Goal: Task Accomplishment & Management: Complete application form

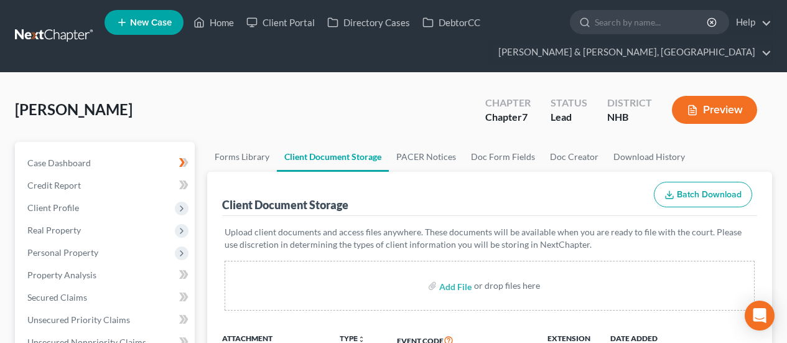
select select "0"
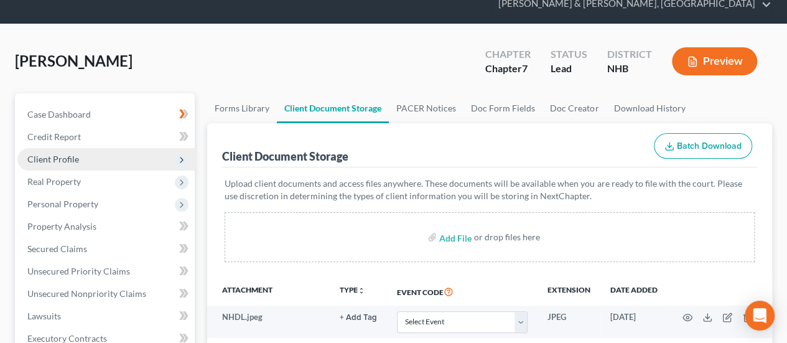
scroll to position [41, 0]
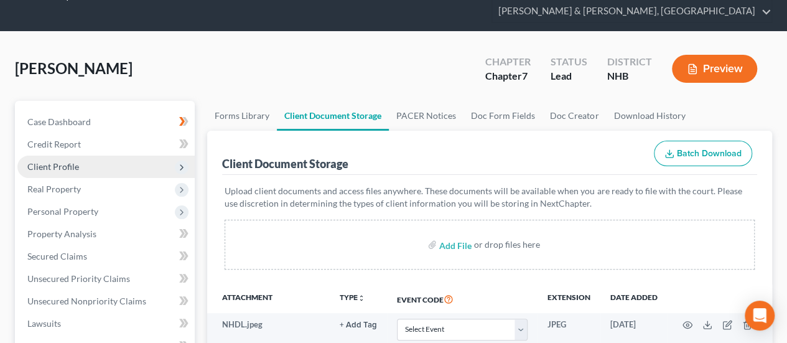
click at [106, 162] on span "Client Profile" at bounding box center [105, 167] width 177 height 22
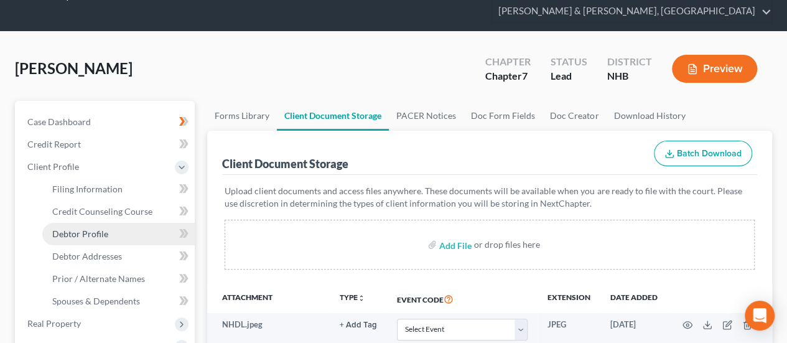
click at [135, 230] on link "Debtor Profile" at bounding box center [118, 234] width 152 height 22
select select "1"
select select "5"
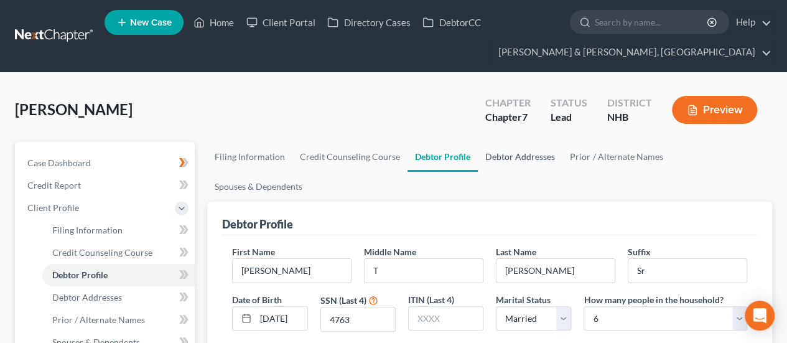
click at [495, 152] on link "Debtor Addresses" at bounding box center [520, 157] width 85 height 30
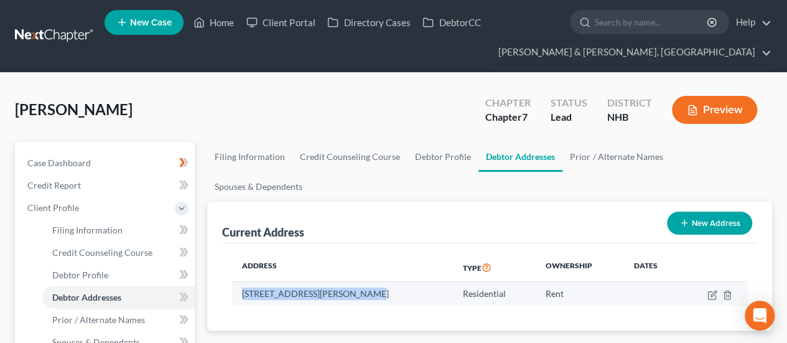
drag, startPoint x: 243, startPoint y: 263, endPoint x: 351, endPoint y: 265, distance: 108.3
click at [351, 282] on td "[STREET_ADDRESS][PERSON_NAME]" at bounding box center [342, 294] width 220 height 24
drag, startPoint x: 356, startPoint y: 261, endPoint x: 234, endPoint y: 266, distance: 122.0
click at [234, 282] on td "[STREET_ADDRESS][PERSON_NAME]" at bounding box center [342, 294] width 220 height 24
copy td "[STREET_ADDRESS][PERSON_NAME]"
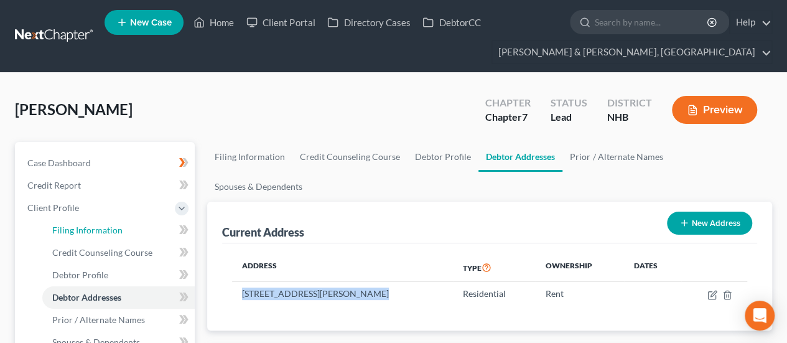
drag, startPoint x: 103, startPoint y: 226, endPoint x: 210, endPoint y: 136, distance: 140.0
click at [103, 226] on span "Filing Information" at bounding box center [87, 230] width 70 height 11
select select "1"
select select "0"
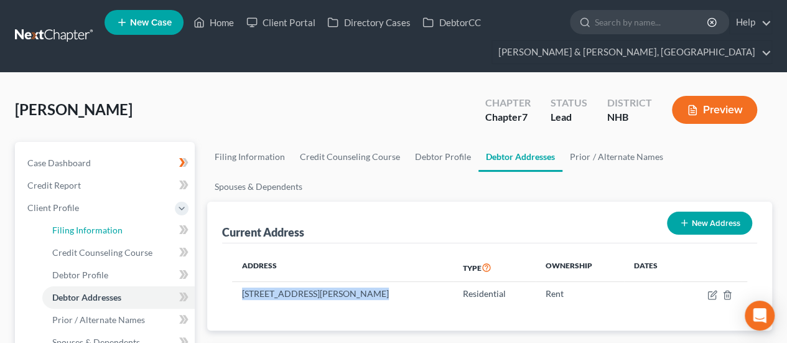
select select "32"
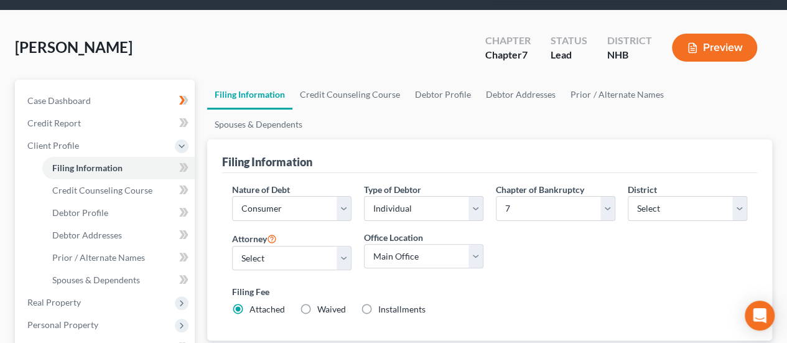
scroll to position [83, 0]
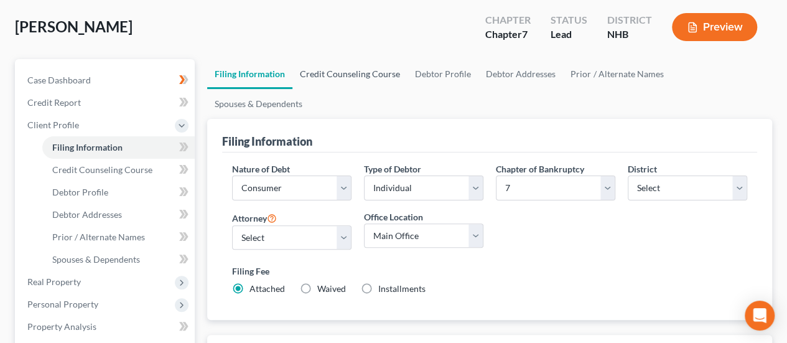
click at [347, 72] on link "Credit Counseling Course" at bounding box center [349, 74] width 115 height 30
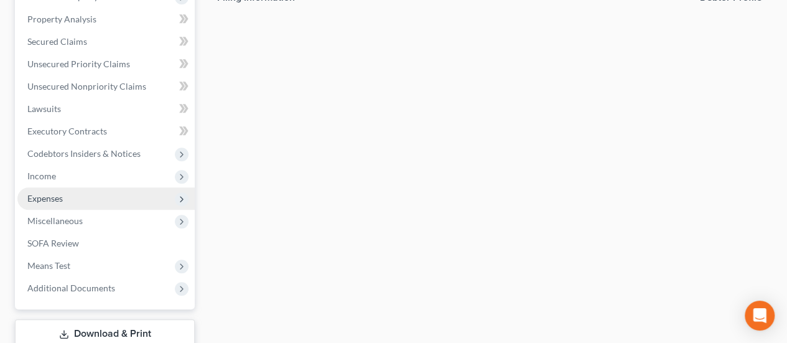
scroll to position [473, 0]
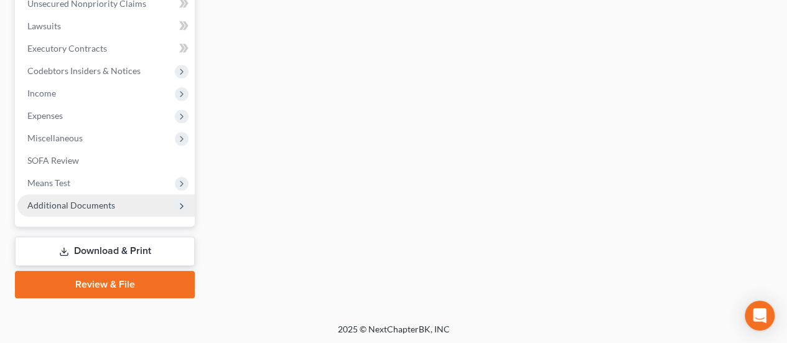
click at [136, 205] on span "Additional Documents" at bounding box center [105, 205] width 177 height 22
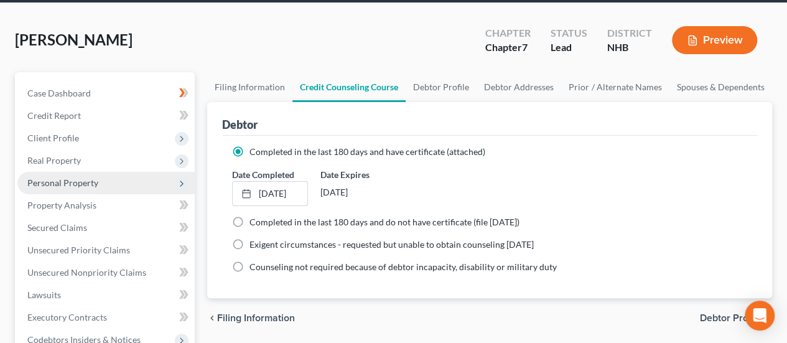
scroll to position [69, 0]
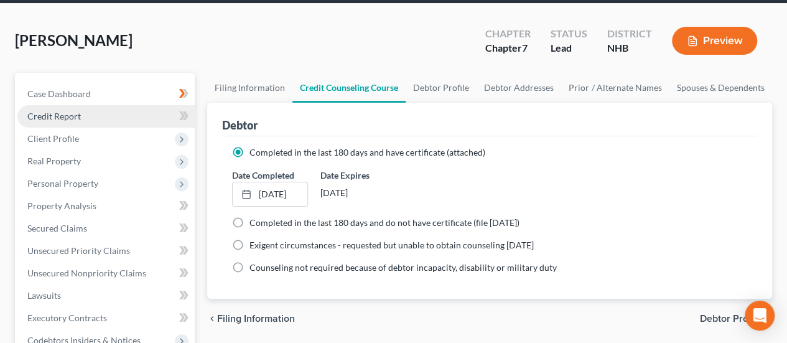
click at [101, 111] on link "Credit Report" at bounding box center [105, 116] width 177 height 22
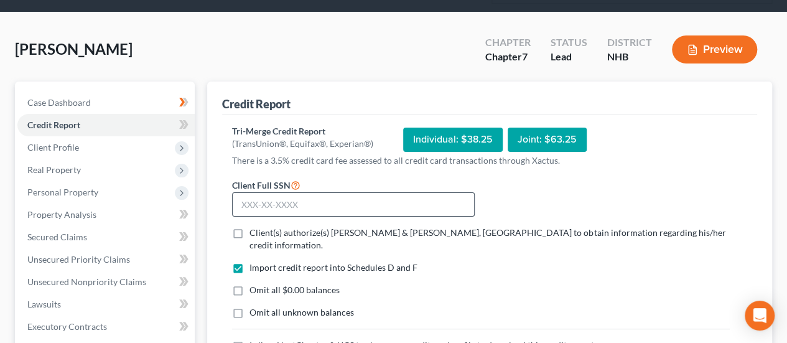
scroll to position [62, 0]
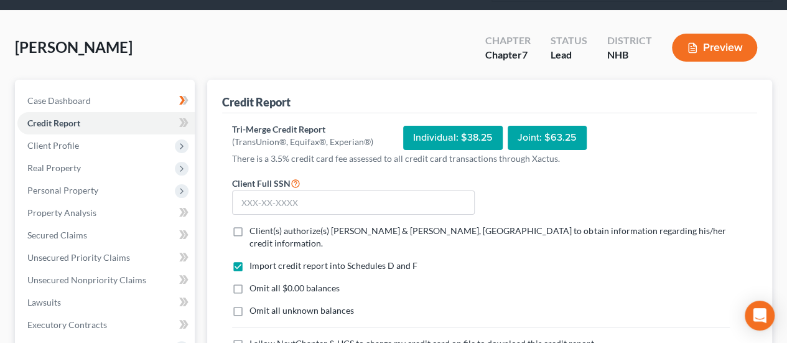
click at [249, 227] on label "Client(s) authorize(s) [PERSON_NAME] & [PERSON_NAME], [GEOGRAPHIC_DATA] to obta…" at bounding box center [489, 237] width 480 height 25
click at [254, 227] on input "Client(s) authorize(s) [PERSON_NAME] & [PERSON_NAME], [GEOGRAPHIC_DATA] to obta…" at bounding box center [258, 229] width 8 height 8
checkbox input "true"
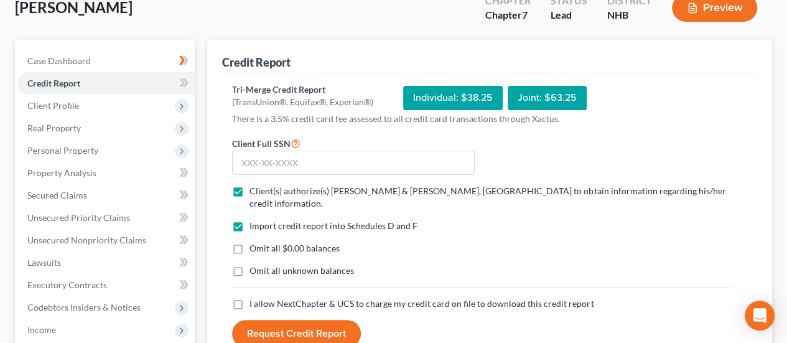
scroll to position [103, 0]
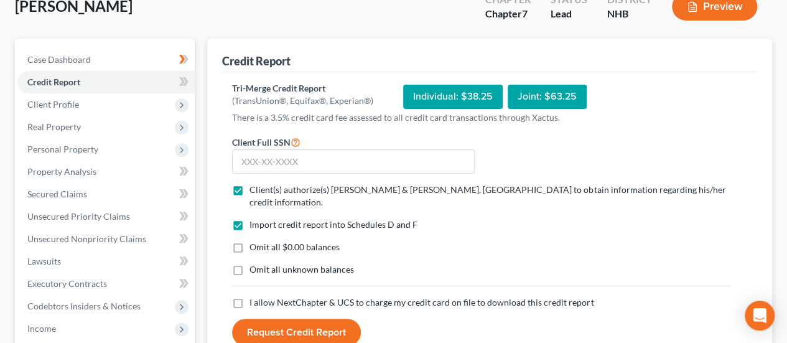
click at [249, 241] on label "Omit all $0.00 balances" at bounding box center [294, 247] width 90 height 12
click at [254, 241] on input "Omit all $0.00 balances" at bounding box center [258, 245] width 8 height 8
click at [249, 241] on label "Omit all $0.00 balances" at bounding box center [294, 247] width 90 height 12
click at [254, 241] on input "Omit all $0.00 balances" at bounding box center [258, 245] width 8 height 8
checkbox input "false"
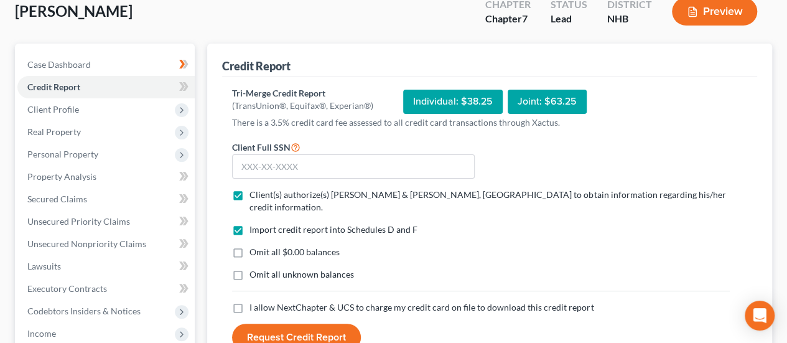
scroll to position [83, 0]
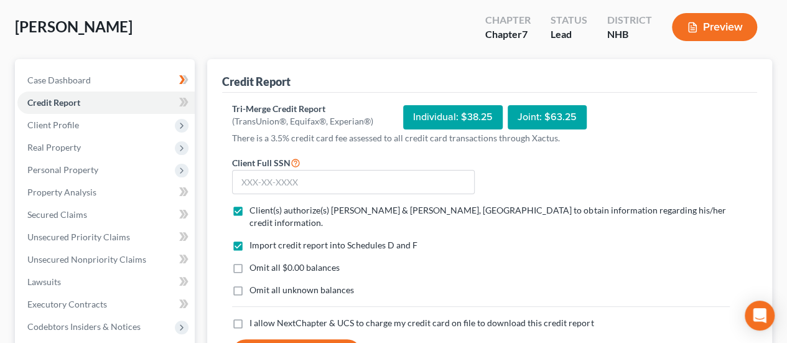
click at [239, 290] on div "Import credit report into Schedules D and F Omit all $0.00 balances Omit all un…" at bounding box center [481, 278] width 510 height 78
click at [249, 317] on label "I allow NextChapter & UCS to charge my credit card on file to download this cre…" at bounding box center [421, 323] width 344 height 12
click at [254, 317] on input "I allow NextChapter & UCS to charge my credit card on file to download this cre…" at bounding box center [258, 321] width 8 height 8
checkbox input "true"
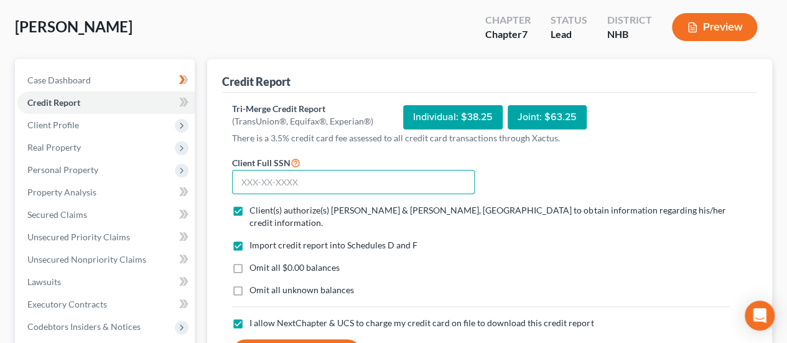
click at [315, 177] on input "text" at bounding box center [353, 182] width 243 height 25
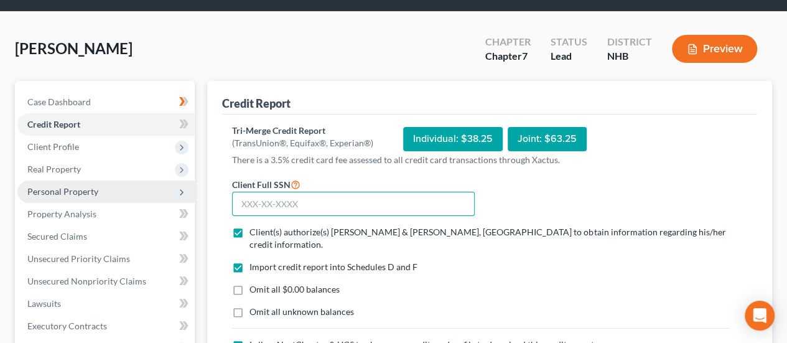
scroll to position [62, 0]
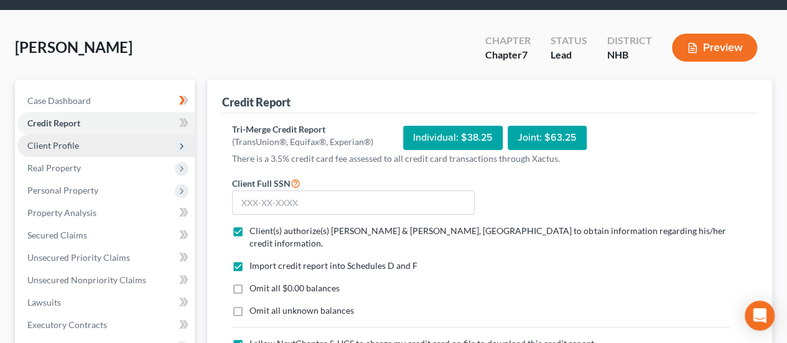
click at [91, 146] on span "Client Profile" at bounding box center [105, 145] width 177 height 22
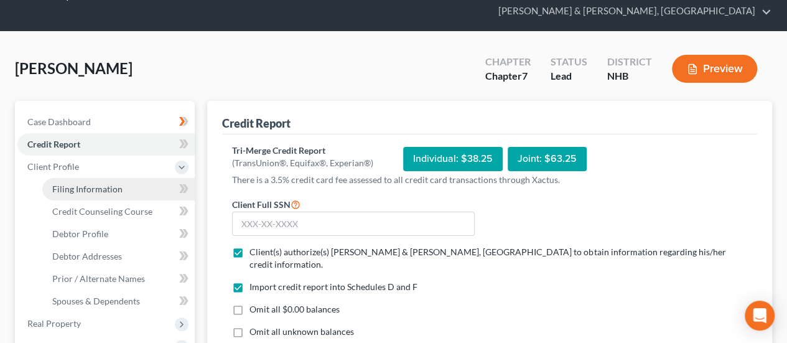
click at [93, 184] on span "Filing Information" at bounding box center [87, 189] width 70 height 11
select select "1"
select select "0"
select select "50"
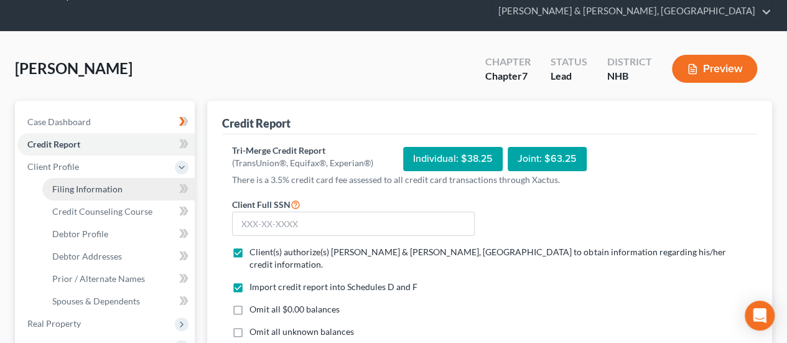
select select "0"
select select "32"
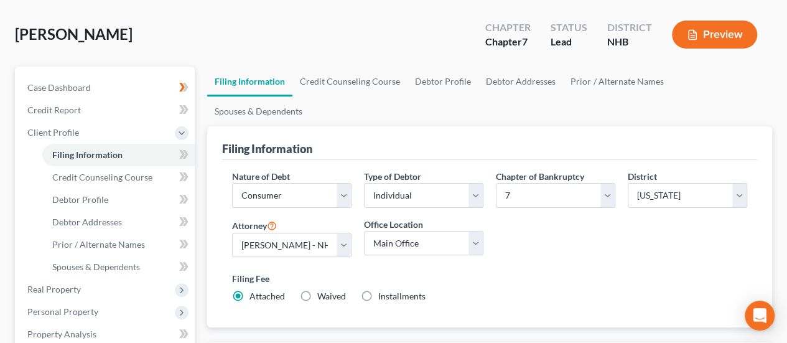
scroll to position [83, 0]
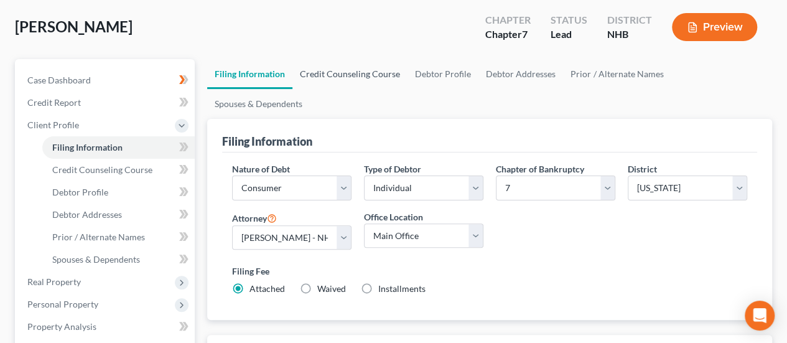
click at [349, 74] on link "Credit Counseling Course" at bounding box center [349, 74] width 115 height 30
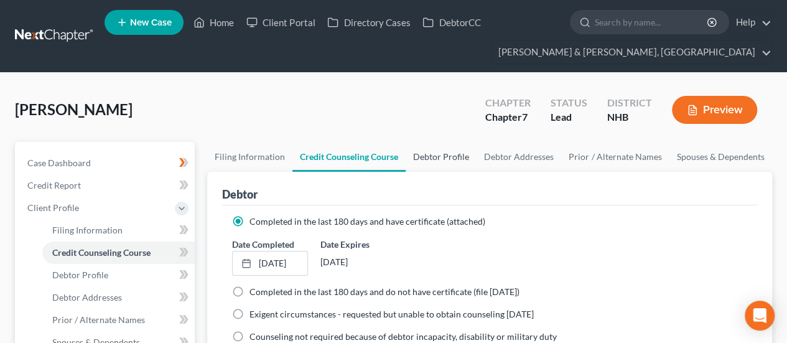
click at [437, 154] on link "Debtor Profile" at bounding box center [441, 157] width 71 height 30
select select "1"
select select "5"
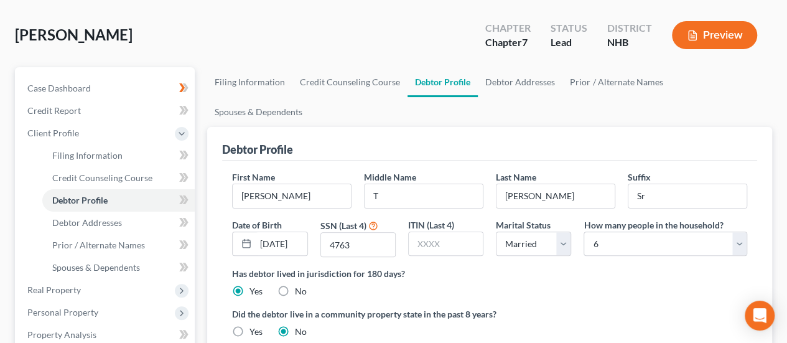
scroll to position [83, 0]
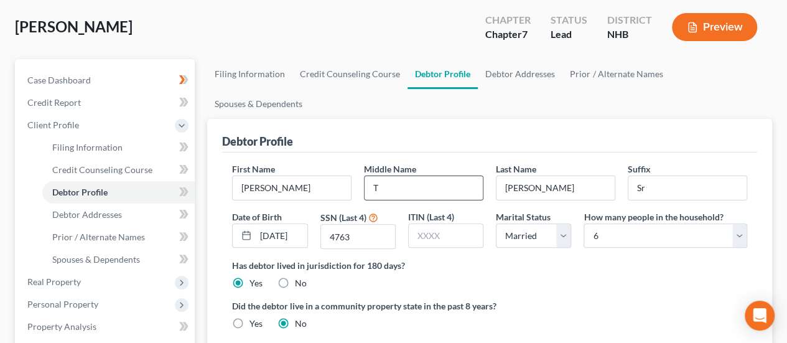
click at [397, 176] on input "T" at bounding box center [424, 188] width 118 height 24
type input "[PERSON_NAME]"
click at [674, 176] on input "Sr" at bounding box center [687, 188] width 118 height 24
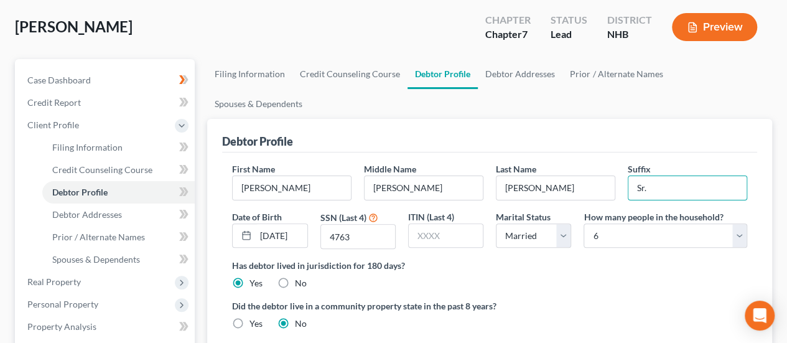
type input "Sr."
drag, startPoint x: 459, startPoint y: 257, endPoint x: 452, endPoint y: 256, distance: 7.5
click at [456, 259] on div "Has debtor lived in jurisdiction for 180 days? Yes No Debtor must reside in jur…" at bounding box center [489, 274] width 515 height 30
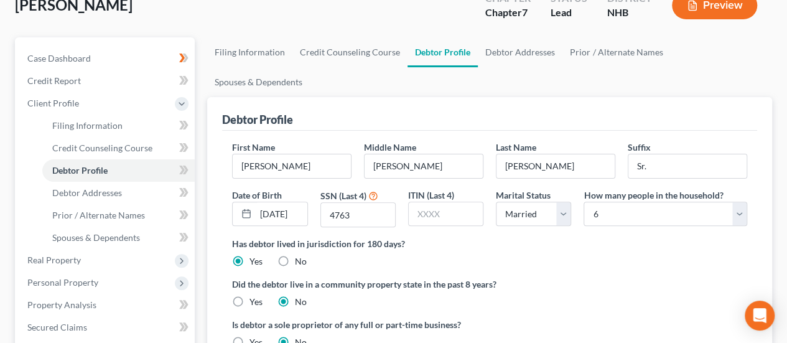
scroll to position [103, 0]
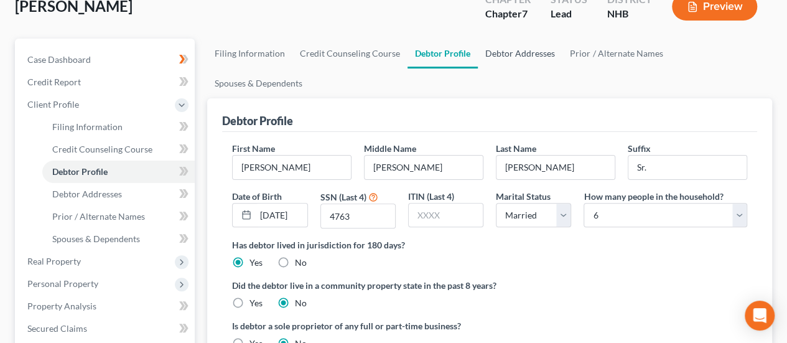
click at [535, 50] on link "Debtor Addresses" at bounding box center [520, 54] width 85 height 30
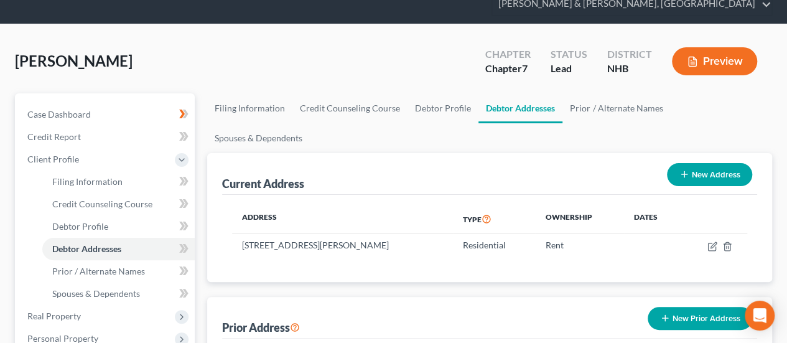
scroll to position [62, 0]
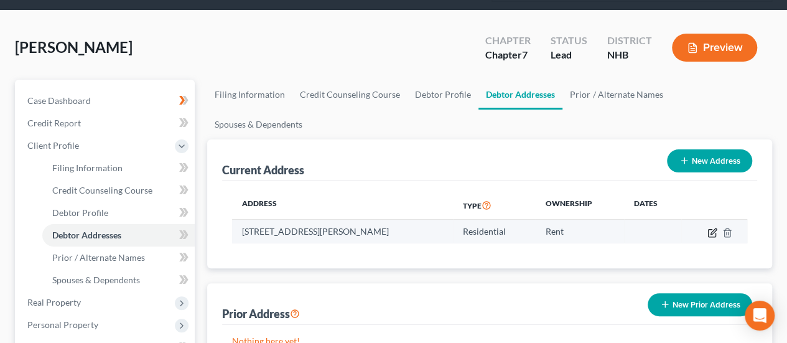
click at [708, 229] on icon "button" at bounding box center [711, 232] width 7 height 7
select select "32"
select select "0"
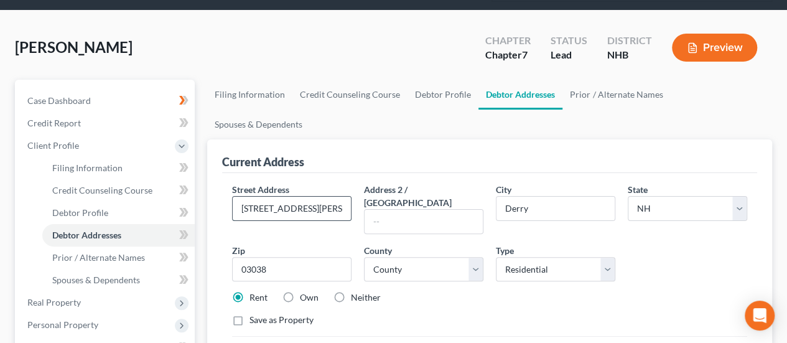
click at [324, 197] on input "[STREET_ADDRESS][PERSON_NAME]" at bounding box center [292, 209] width 118 height 24
type input "[STREET_ADDRESS][PERSON_NAME]"
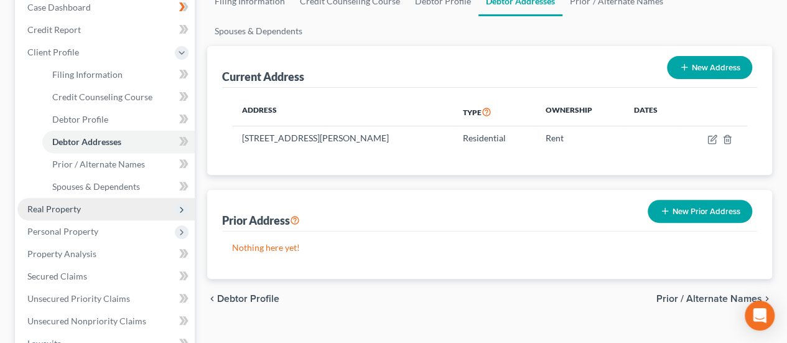
scroll to position [207, 0]
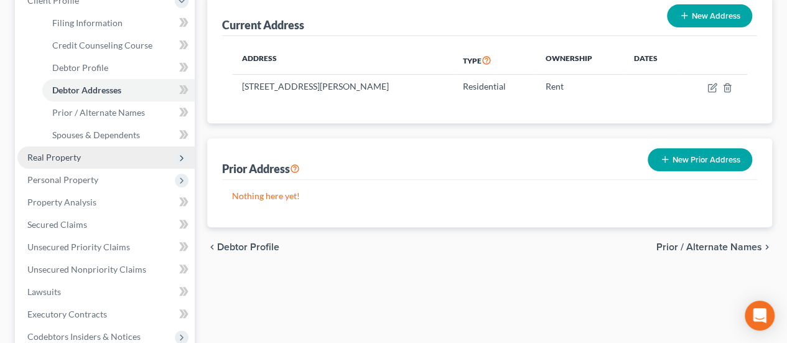
click at [84, 157] on span "Real Property" at bounding box center [105, 157] width 177 height 22
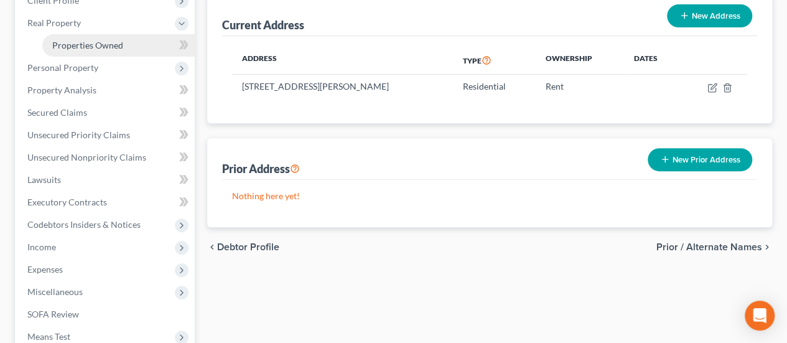
click at [117, 40] on span "Properties Owned" at bounding box center [87, 45] width 71 height 11
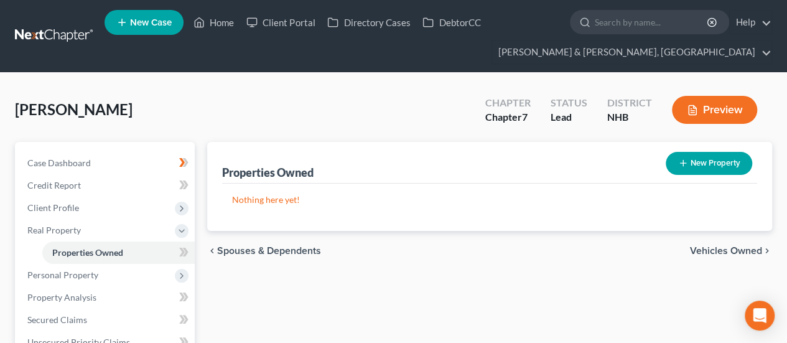
click at [693, 159] on button "New Property" at bounding box center [709, 163] width 86 height 23
select select "32"
select select "7"
select select "0"
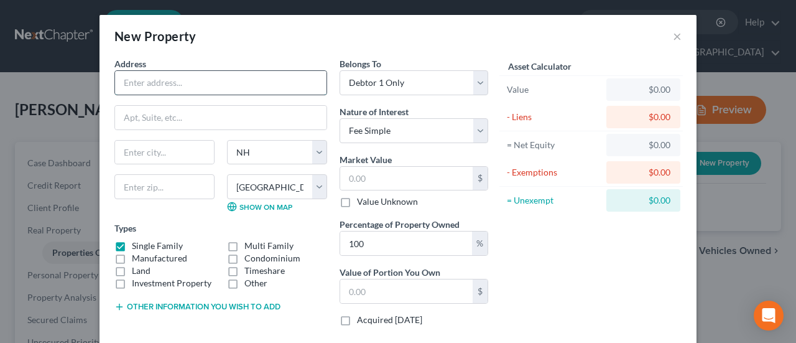
click at [234, 84] on input "text" at bounding box center [221, 83] width 212 height 24
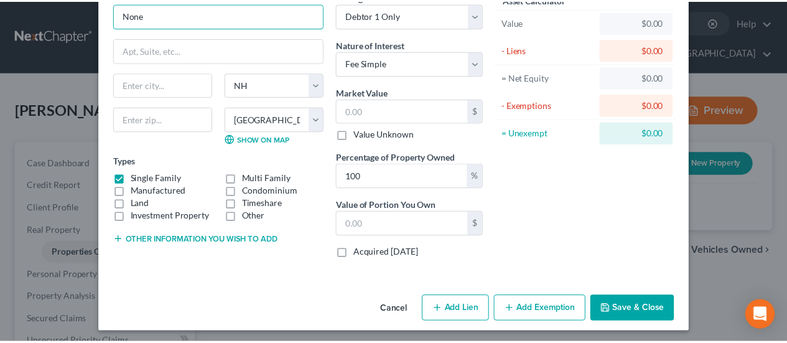
scroll to position [68, 0]
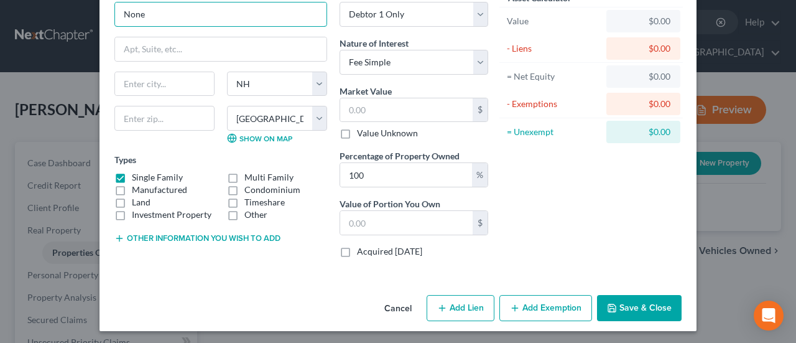
type input "None"
click at [638, 298] on button "Save & Close" at bounding box center [639, 308] width 85 height 26
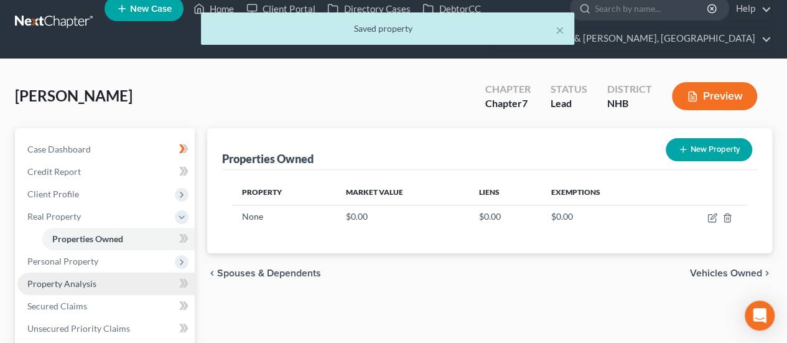
scroll to position [21, 0]
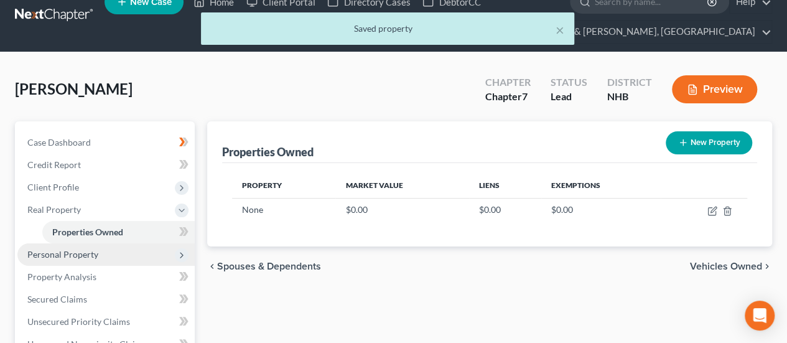
click at [91, 251] on span "Personal Property" at bounding box center [62, 254] width 71 height 11
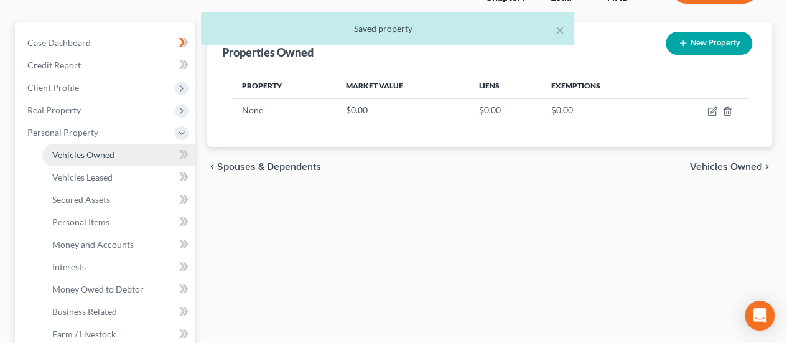
scroll to position [145, 0]
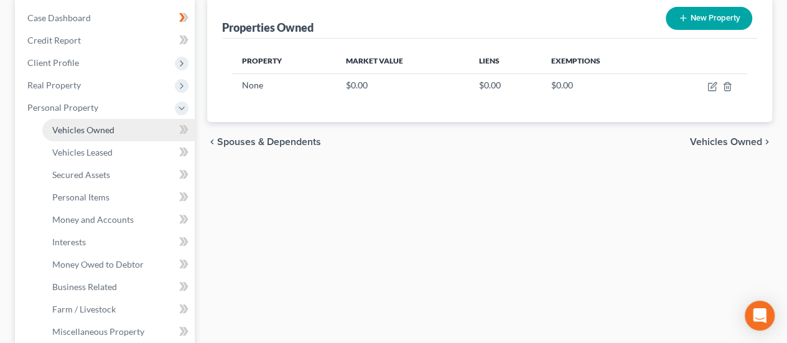
click at [137, 129] on link "Vehicles Owned" at bounding box center [118, 130] width 152 height 22
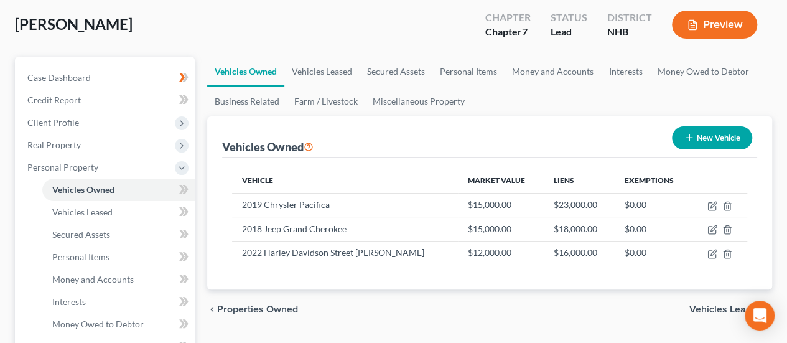
scroll to position [83, 0]
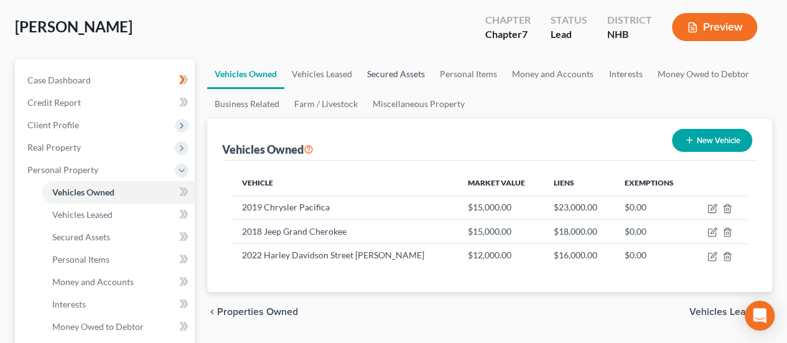
click at [403, 69] on link "Secured Assets" at bounding box center [396, 74] width 73 height 30
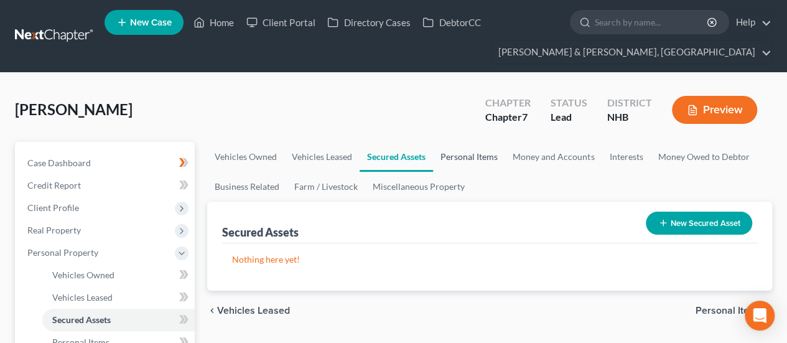
click at [470, 154] on link "Personal Items" at bounding box center [469, 157] width 72 height 30
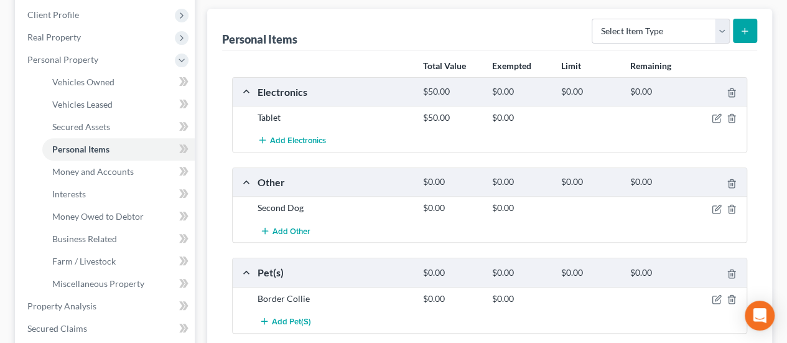
scroll to position [249, 0]
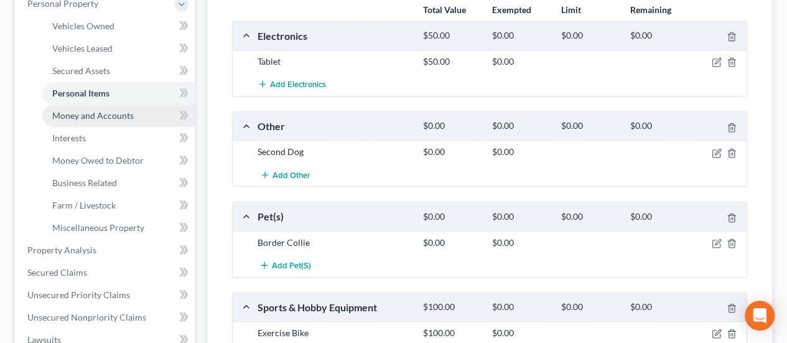
click at [95, 120] on link "Money and Accounts" at bounding box center [118, 116] width 152 height 22
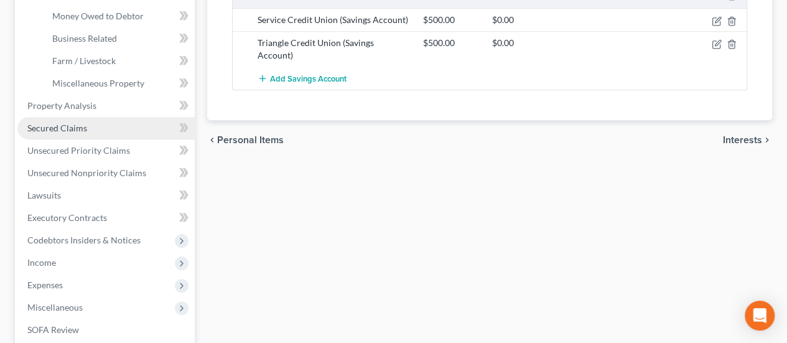
scroll to position [394, 0]
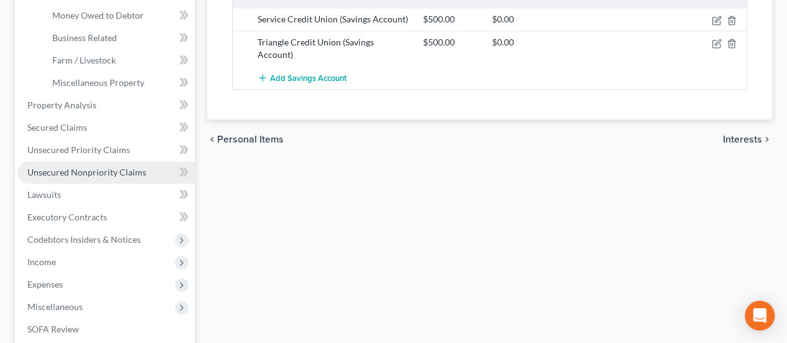
click at [102, 171] on span "Unsecured Nonpriority Claims" at bounding box center [86, 172] width 119 height 11
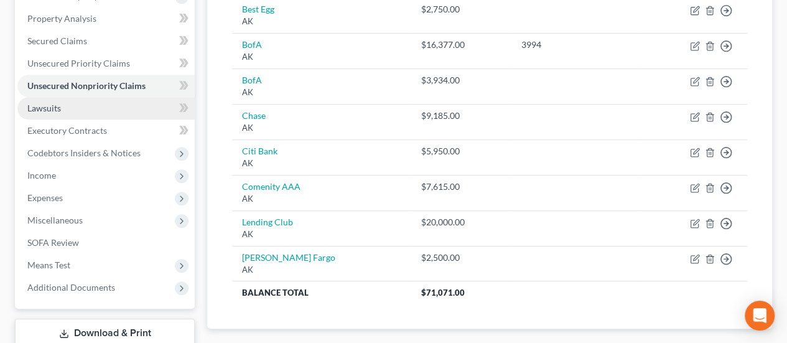
scroll to position [256, 0]
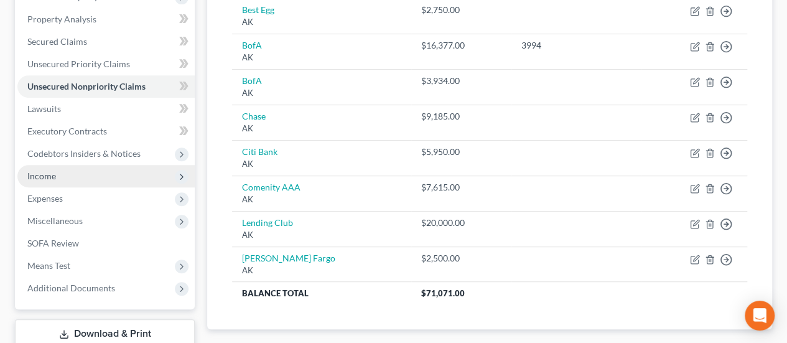
click at [100, 177] on span "Income" at bounding box center [105, 176] width 177 height 22
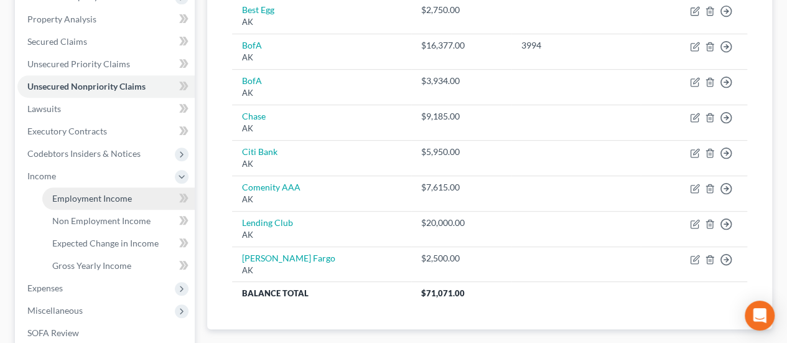
click at [119, 196] on span "Employment Income" at bounding box center [92, 198] width 80 height 11
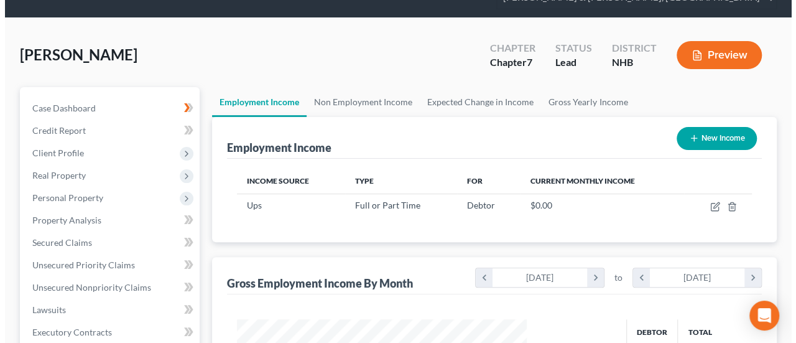
scroll to position [62, 0]
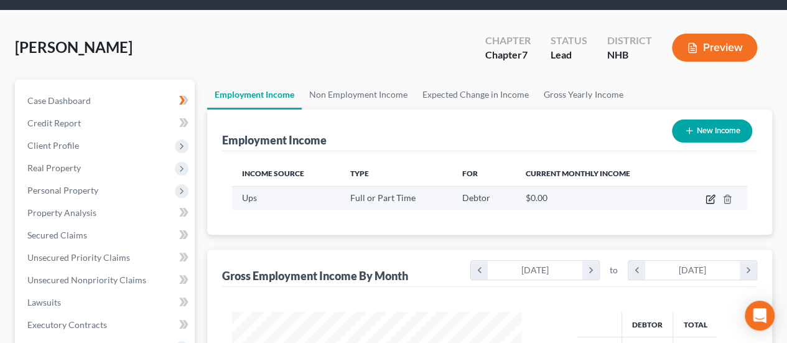
click at [712, 195] on icon "button" at bounding box center [710, 199] width 10 height 10
select select "0"
select select "32"
select select "3"
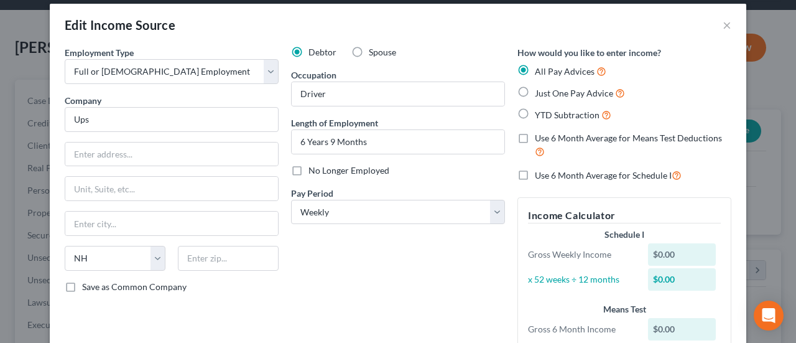
scroll to position [0, 0]
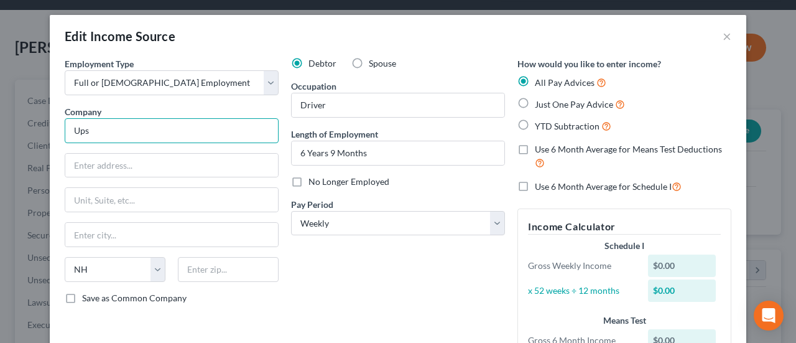
click at [118, 133] on input "Ups" at bounding box center [172, 130] width 214 height 25
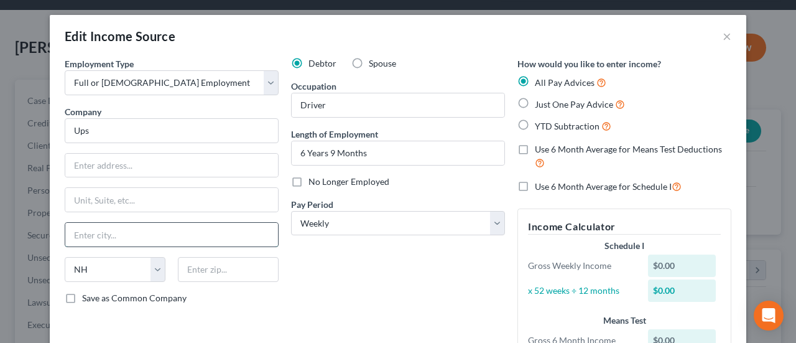
click at [131, 235] on input "text" at bounding box center [171, 235] width 213 height 24
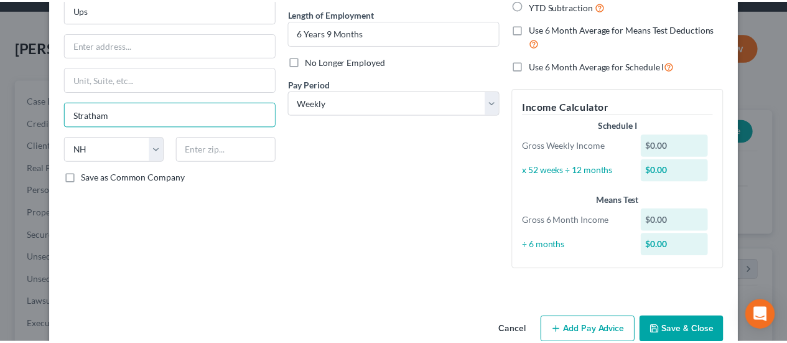
scroll to position [144, 0]
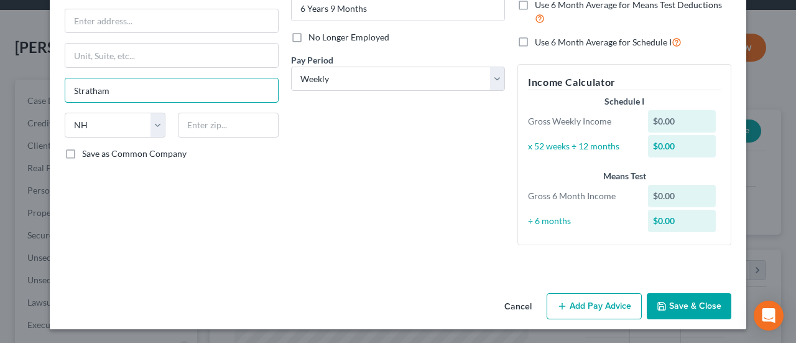
type input "Stratham"
click at [691, 303] on button "Save & Close" at bounding box center [689, 306] width 85 height 26
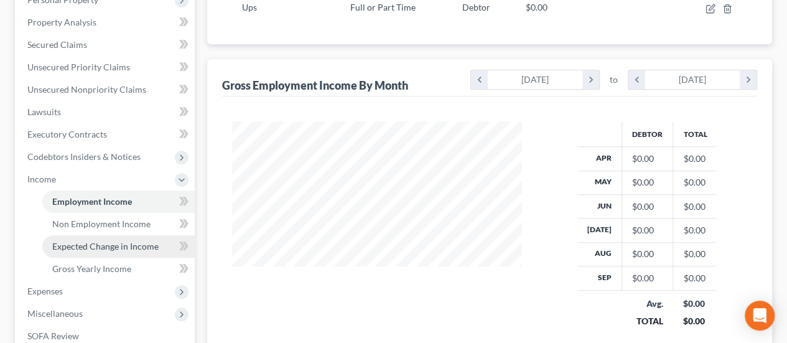
scroll to position [290, 0]
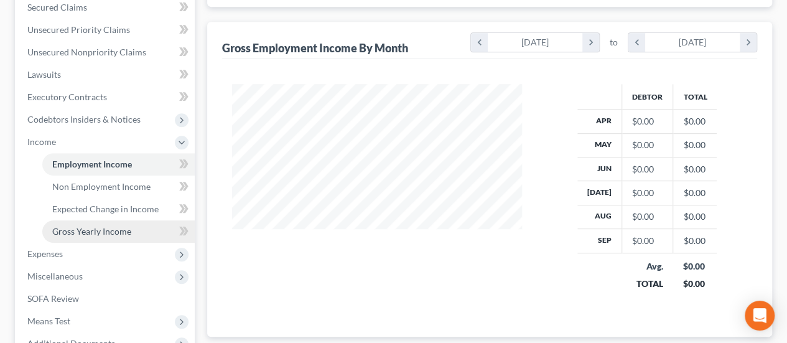
click at [142, 237] on link "Gross Yearly Income" at bounding box center [118, 231] width 152 height 22
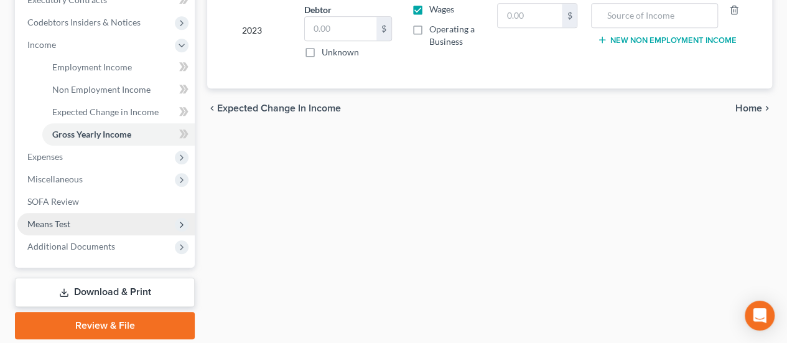
scroll to position [394, 0]
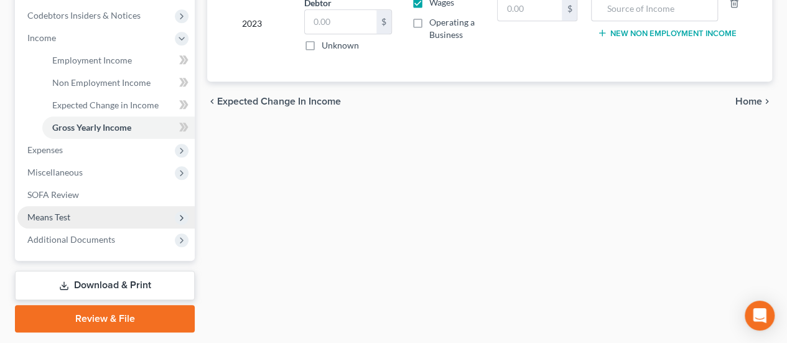
click at [61, 216] on span "Means Test" at bounding box center [48, 217] width 43 height 11
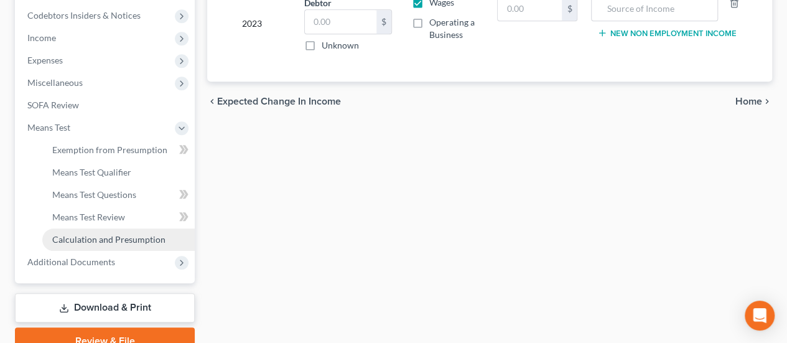
click at [110, 237] on span "Calculation and Presumption" at bounding box center [108, 239] width 113 height 11
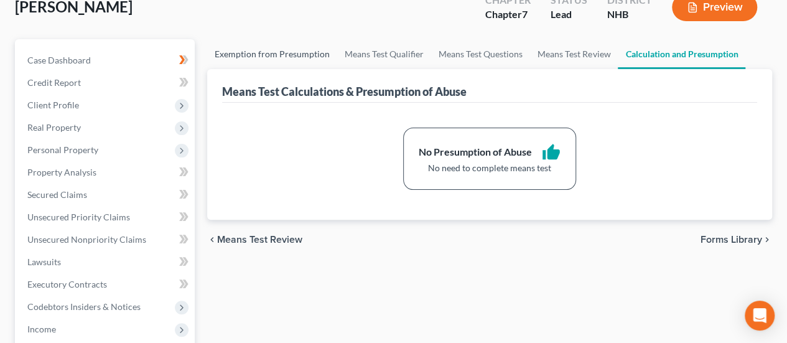
scroll to position [83, 0]
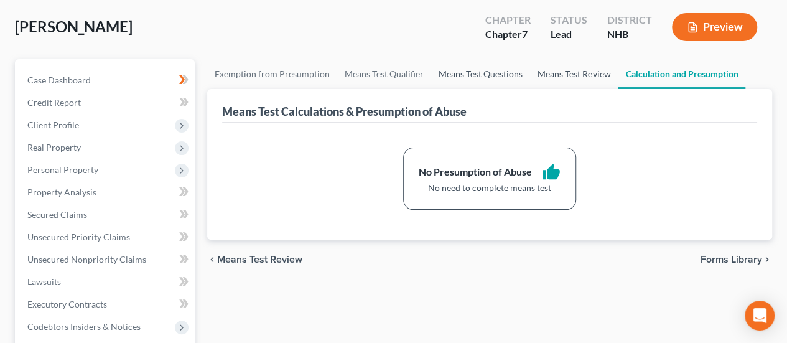
drag, startPoint x: 576, startPoint y: 72, endPoint x: 505, endPoint y: 76, distance: 71.1
click at [575, 70] on link "Means Test Review" at bounding box center [574, 74] width 88 height 30
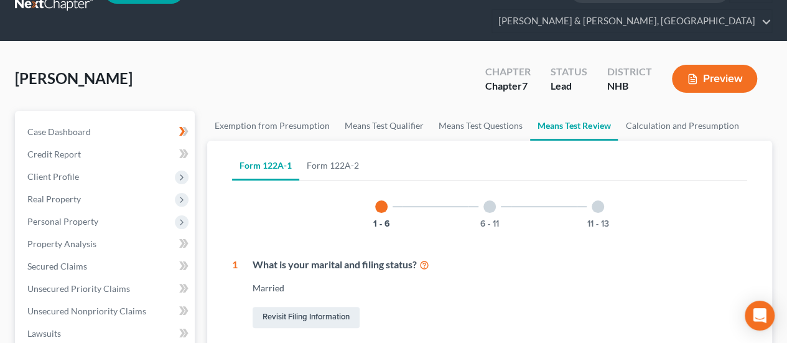
scroll to position [83, 0]
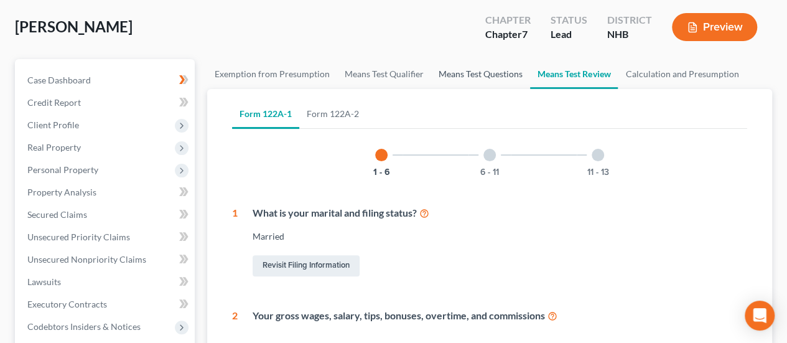
click at [452, 75] on link "Means Test Questions" at bounding box center [480, 74] width 99 height 30
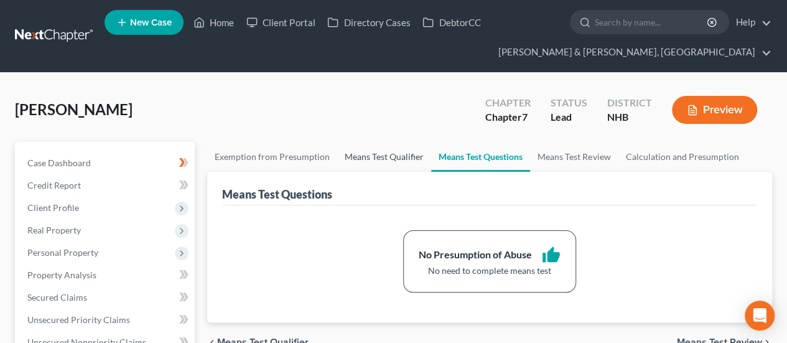
click at [383, 154] on link "Means Test Qualifier" at bounding box center [384, 157] width 94 height 30
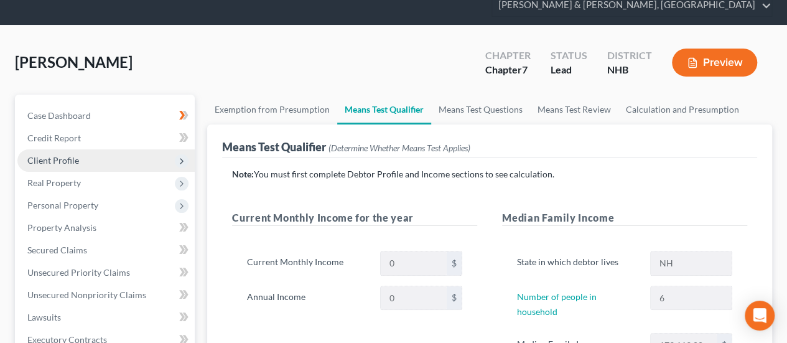
scroll to position [41, 0]
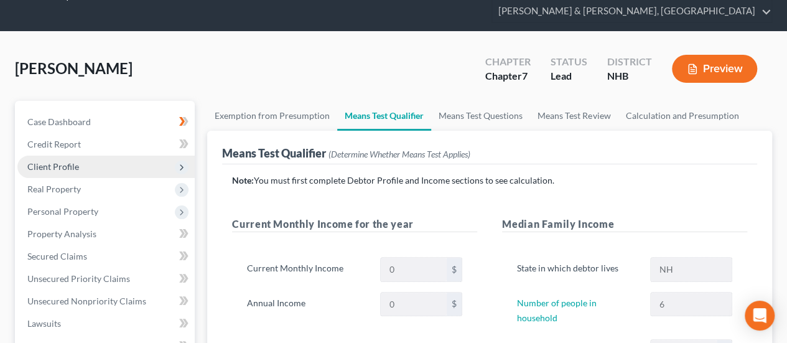
click at [90, 165] on span "Client Profile" at bounding box center [105, 167] width 177 height 22
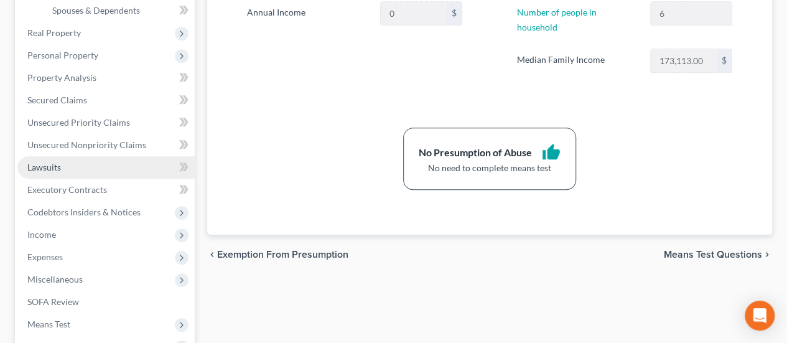
click at [70, 167] on link "Lawsuits" at bounding box center [105, 167] width 177 height 22
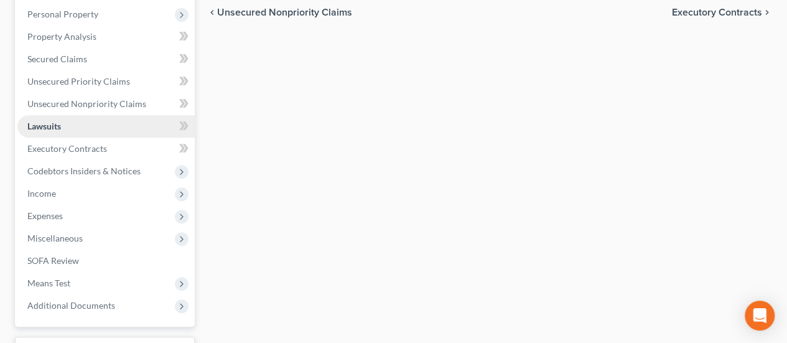
scroll to position [249, 0]
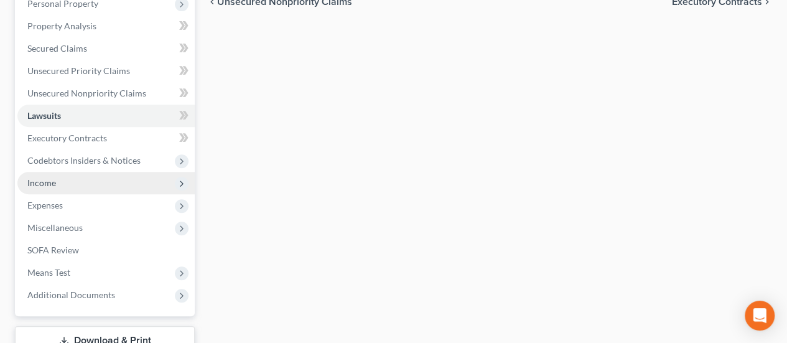
click at [123, 175] on span "Income" at bounding box center [105, 183] width 177 height 22
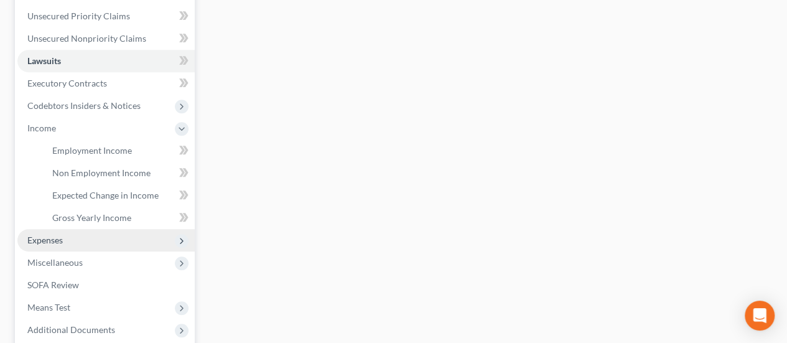
scroll to position [311, 0]
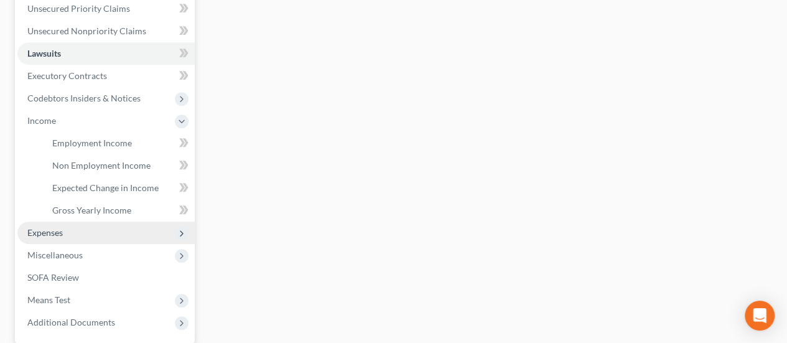
click at [97, 229] on span "Expenses" at bounding box center [105, 232] width 177 height 22
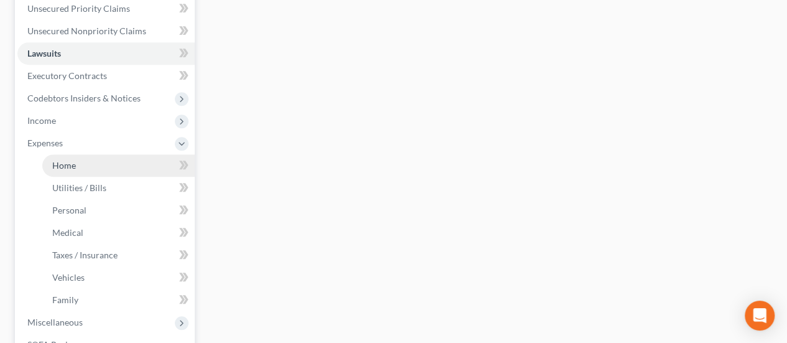
click at [115, 169] on link "Home" at bounding box center [118, 165] width 152 height 22
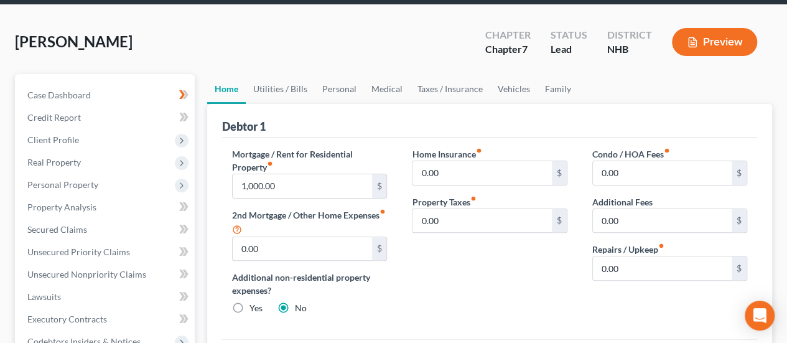
scroll to position [62, 0]
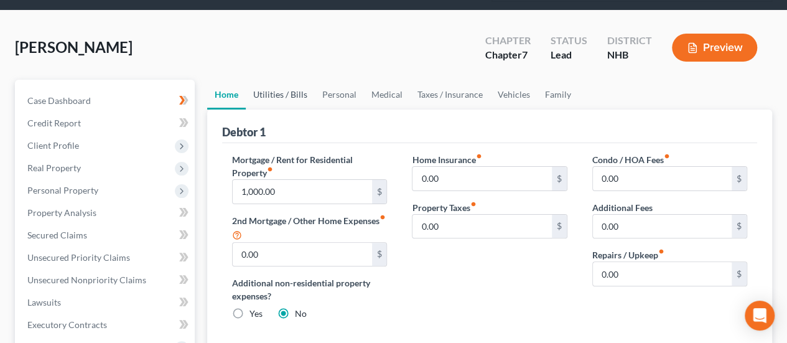
click at [294, 90] on link "Utilities / Bills" at bounding box center [280, 95] width 69 height 30
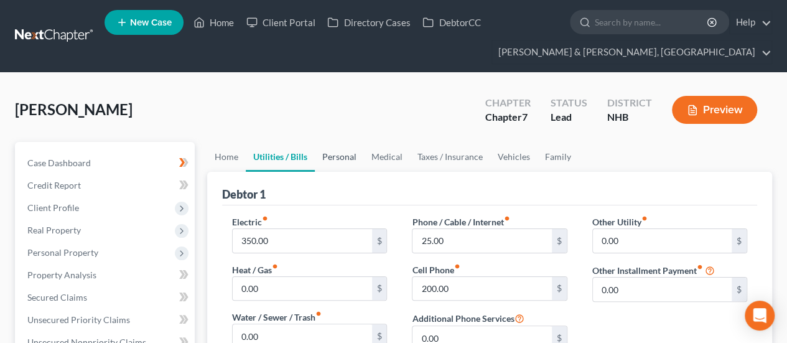
click at [335, 156] on link "Personal" at bounding box center [339, 157] width 49 height 30
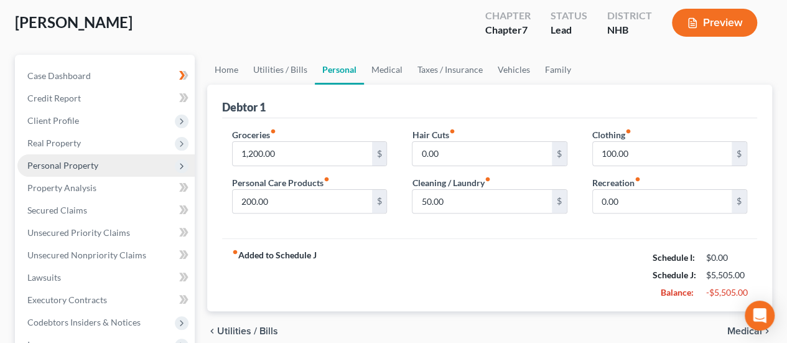
scroll to position [60, 0]
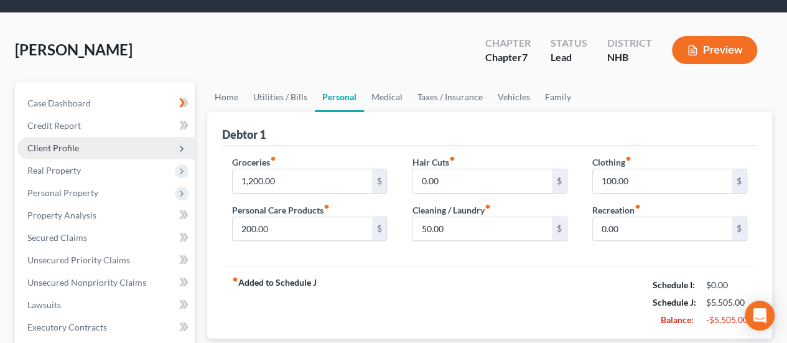
click at [75, 146] on span "Client Profile" at bounding box center [53, 147] width 52 height 11
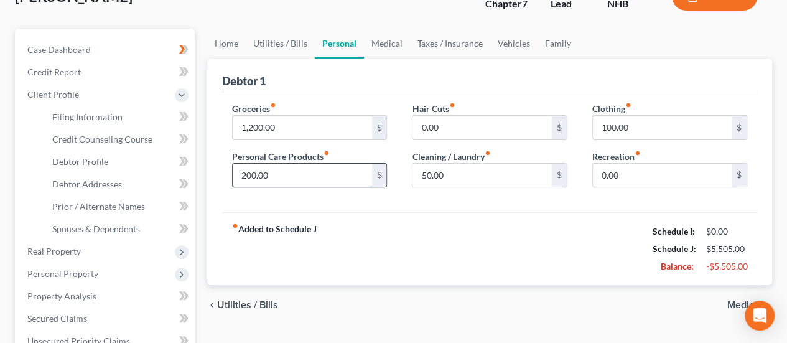
scroll to position [100, 0]
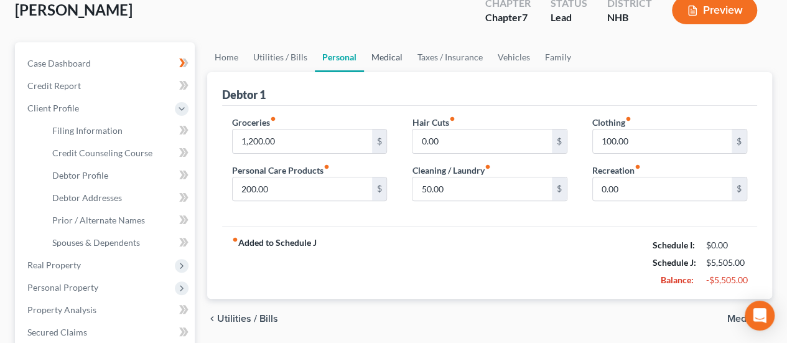
click at [391, 57] on link "Medical" at bounding box center [387, 57] width 46 height 30
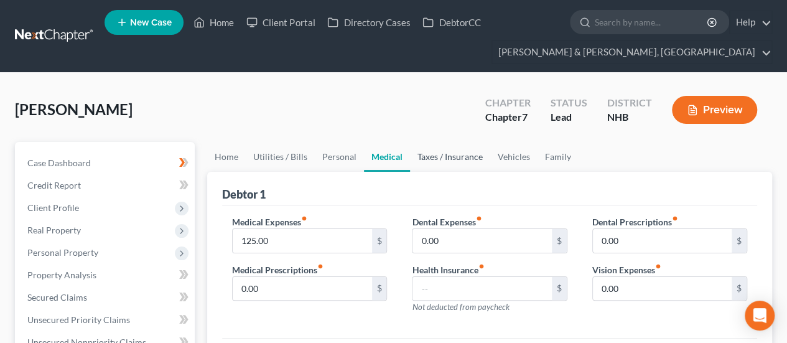
click at [452, 156] on link "Taxes / Insurance" at bounding box center [450, 157] width 80 height 30
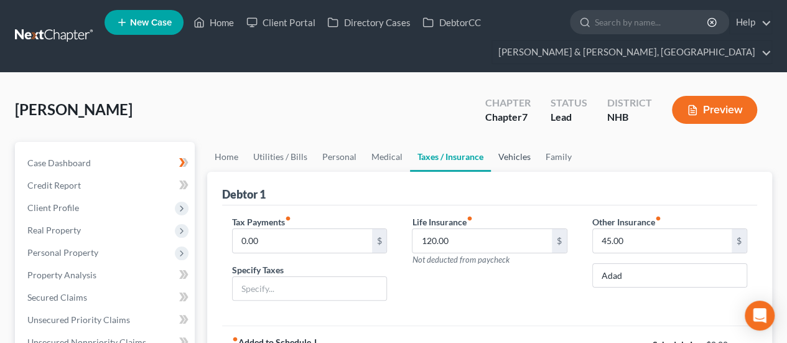
click at [516, 152] on link "Vehicles" at bounding box center [514, 157] width 47 height 30
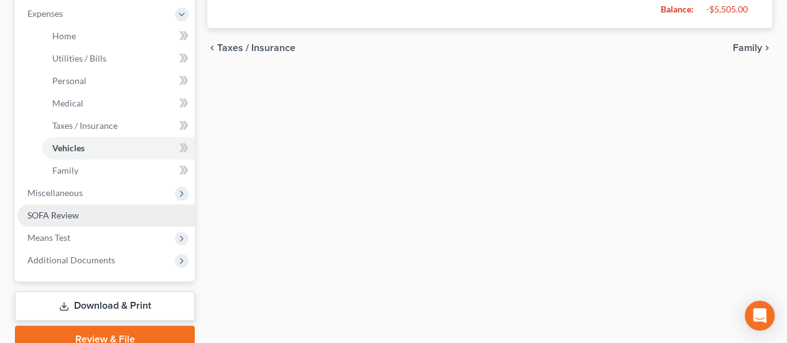
scroll to position [495, 0]
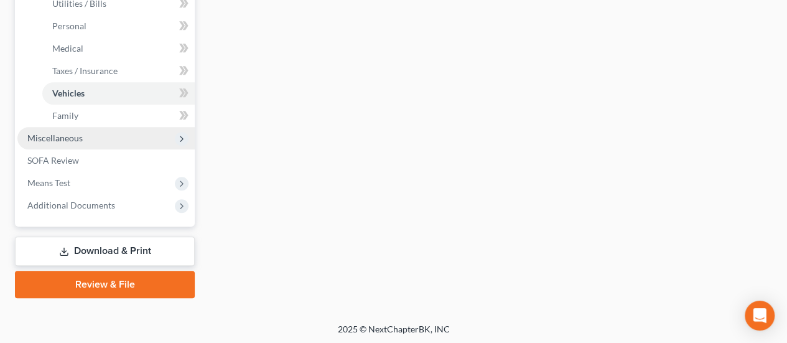
click at [80, 140] on span "Miscellaneous" at bounding box center [54, 138] width 55 height 11
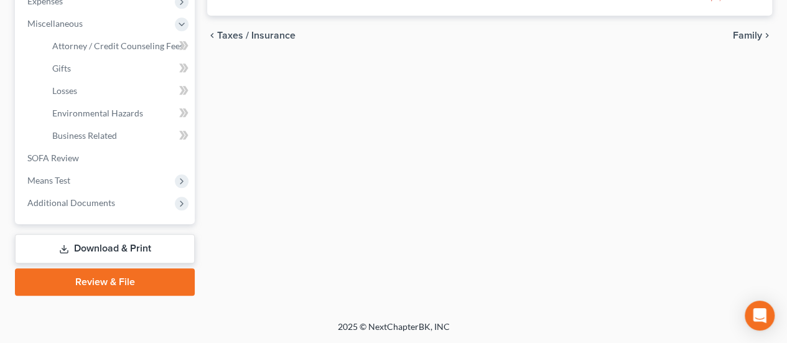
scroll to position [450, 0]
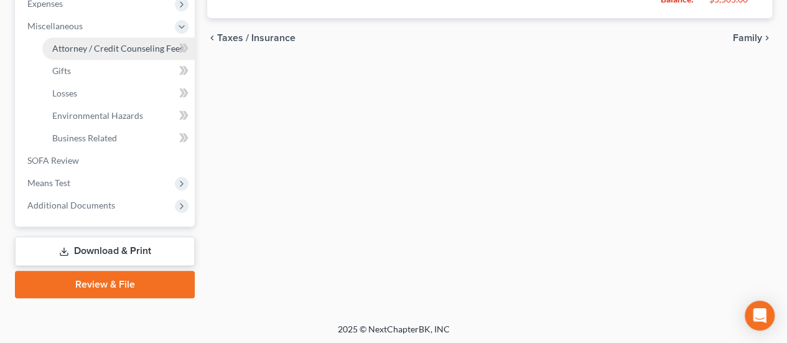
click at [127, 44] on span "Attorney / Credit Counseling Fees" at bounding box center [117, 48] width 131 height 11
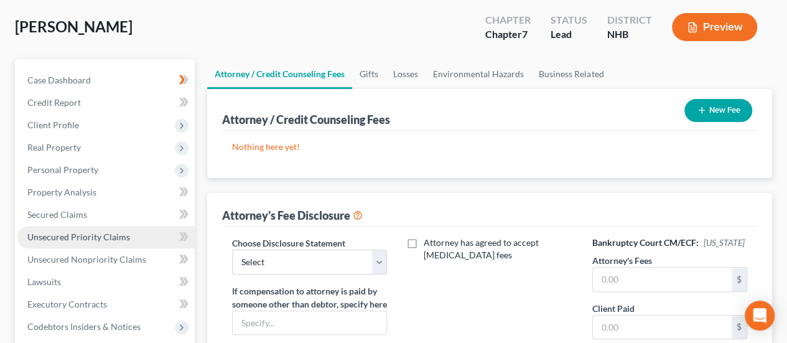
scroll to position [77, 0]
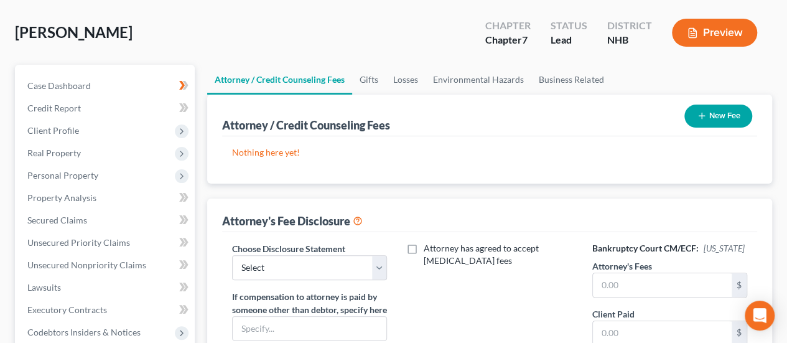
click at [734, 113] on button "New Fee" at bounding box center [718, 116] width 68 height 23
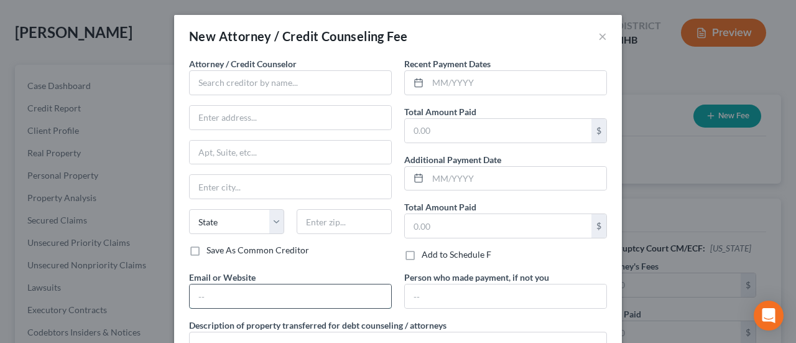
click at [242, 294] on input "text" at bounding box center [291, 296] width 202 height 24
click at [600, 35] on button "×" at bounding box center [602, 36] width 9 height 15
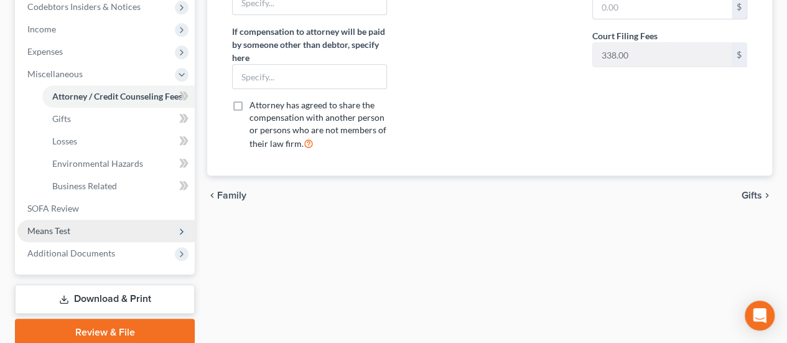
scroll to position [450, 0]
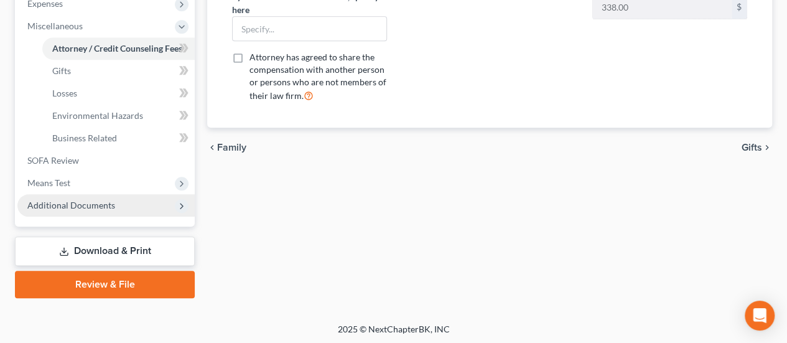
click at [128, 208] on span "Additional Documents" at bounding box center [105, 205] width 177 height 22
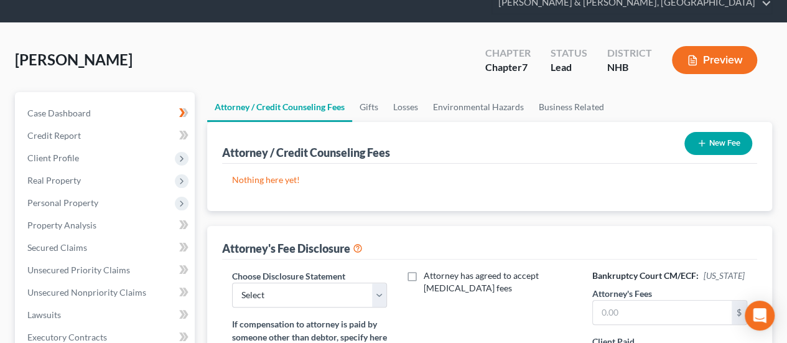
scroll to position [0, 0]
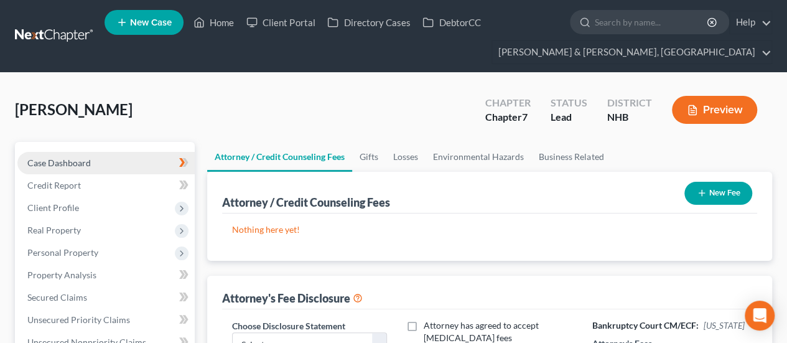
click at [88, 164] on span "Case Dashboard" at bounding box center [58, 162] width 63 height 11
select select "4"
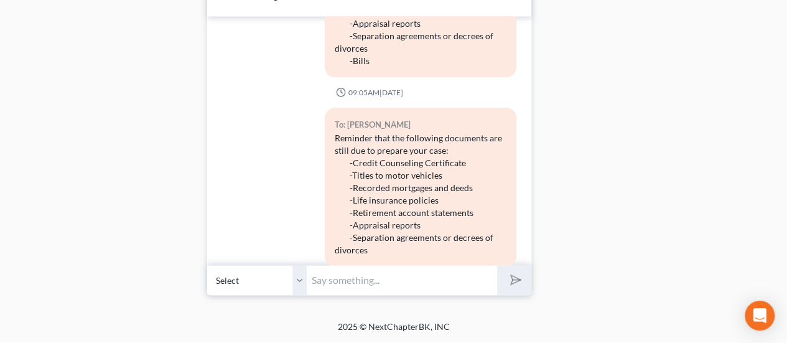
scroll to position [477, 0]
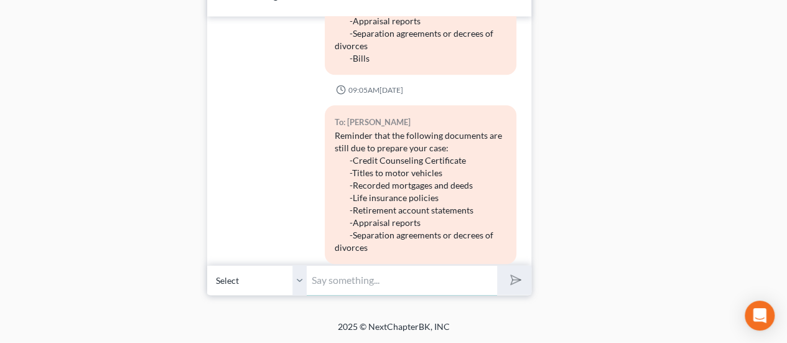
drag, startPoint x: 379, startPoint y: 284, endPoint x: 399, endPoint y: 269, distance: 24.9
click at [379, 284] on input "text" at bounding box center [402, 280] width 190 height 30
type input "test"
click at [511, 277] on polygon "submit" at bounding box center [513, 280] width 15 height 15
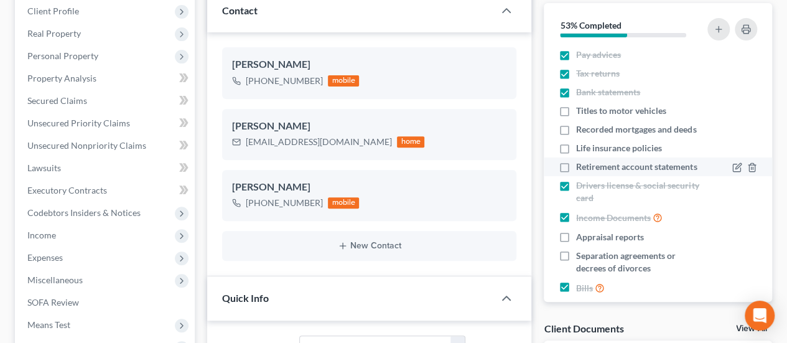
scroll to position [61, 0]
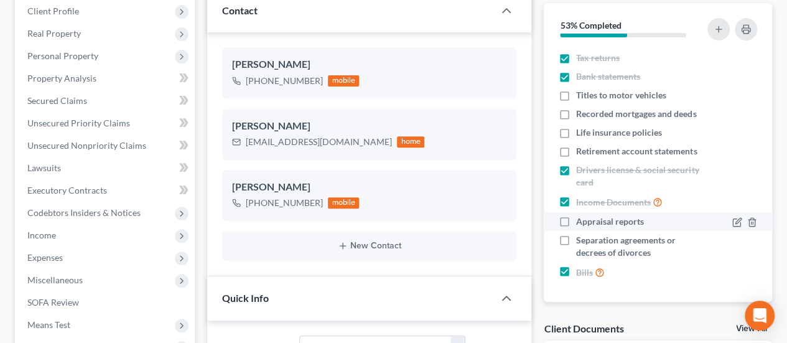
click at [576, 222] on label "Appraisal reports" at bounding box center [610, 221] width 68 height 12
click at [581, 222] on input "Appraisal reports" at bounding box center [585, 219] width 8 height 8
checkbox input "true"
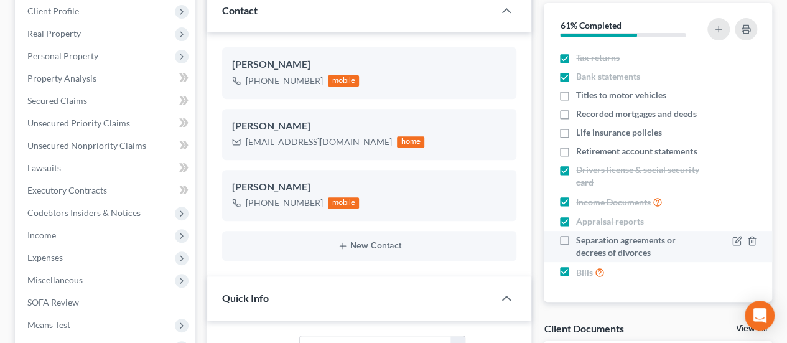
click at [576, 239] on label "Separation agreements or decrees of divorces" at bounding box center [640, 246] width 128 height 25
click at [581, 239] on input "Separation agreements or decrees of divorces" at bounding box center [585, 238] width 8 height 8
checkbox input "true"
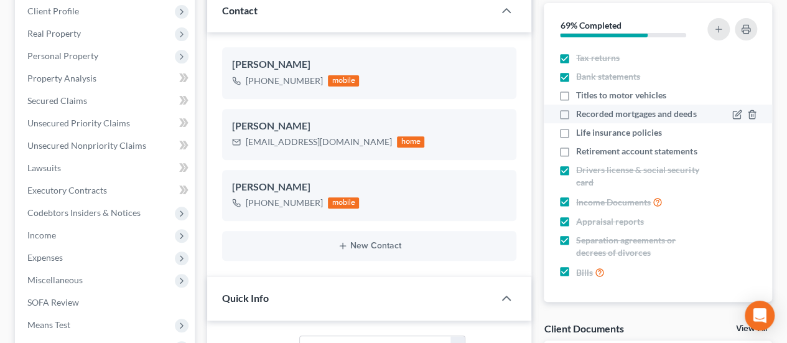
scroll to position [19, 0]
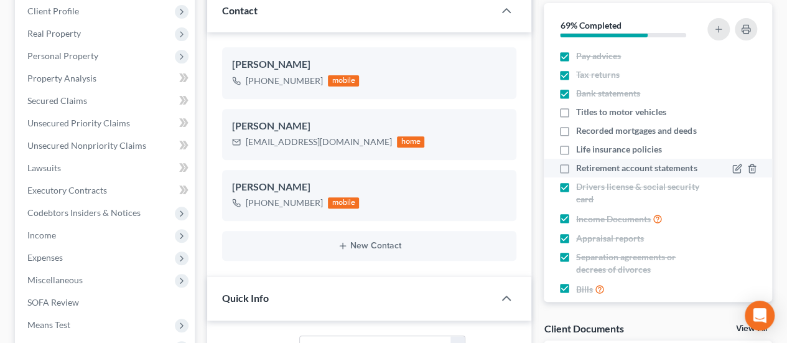
click at [576, 174] on label "Retirement account statements" at bounding box center [636, 168] width 121 height 12
click at [581, 170] on input "Retirement account statements" at bounding box center [585, 166] width 8 height 8
checkbox input "true"
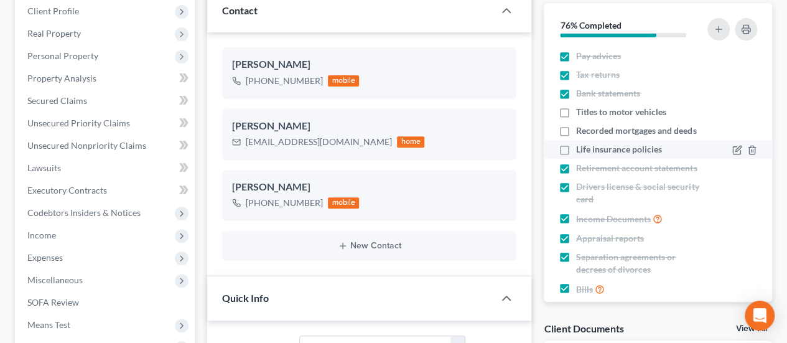
click at [576, 156] on label "Life insurance policies" at bounding box center [619, 149] width 86 height 12
click at [581, 151] on input "Life insurance policies" at bounding box center [585, 147] width 8 height 8
checkbox input "true"
click at [576, 127] on label "Recorded mortgages and deeds" at bounding box center [636, 130] width 120 height 12
click at [581, 127] on input "Recorded mortgages and deeds" at bounding box center [585, 128] width 8 height 8
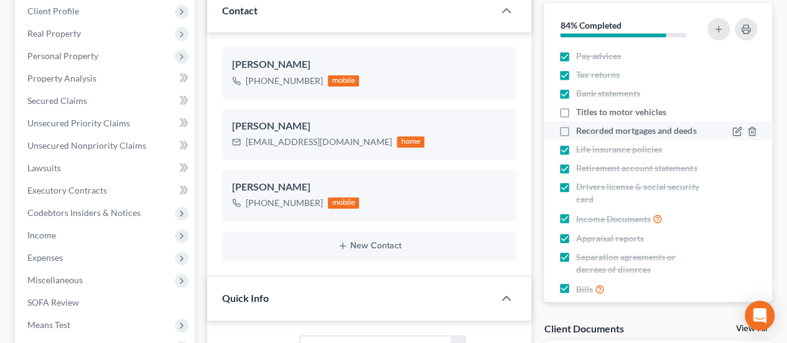
checkbox input "true"
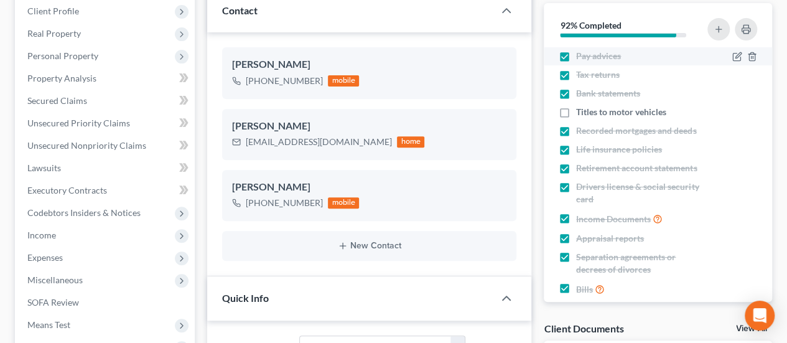
click at [576, 53] on label "Pay advices" at bounding box center [598, 56] width 45 height 12
click at [581, 53] on input "Pay advices" at bounding box center [585, 54] width 8 height 8
checkbox input "false"
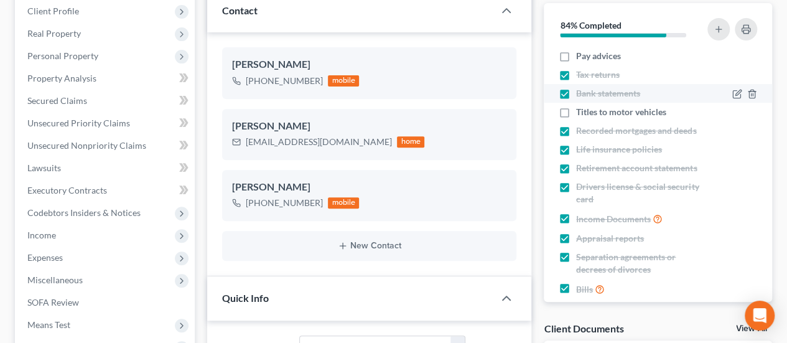
click at [576, 92] on label "Bank statements" at bounding box center [608, 93] width 64 height 12
click at [581, 92] on input "Bank statements" at bounding box center [585, 91] width 8 height 8
checkbox input "false"
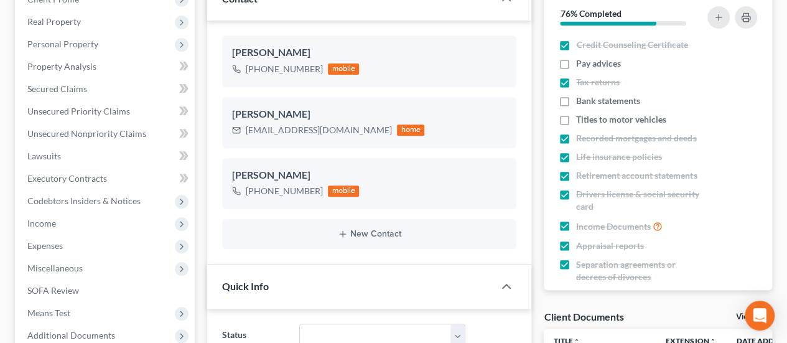
scroll to position [0, 0]
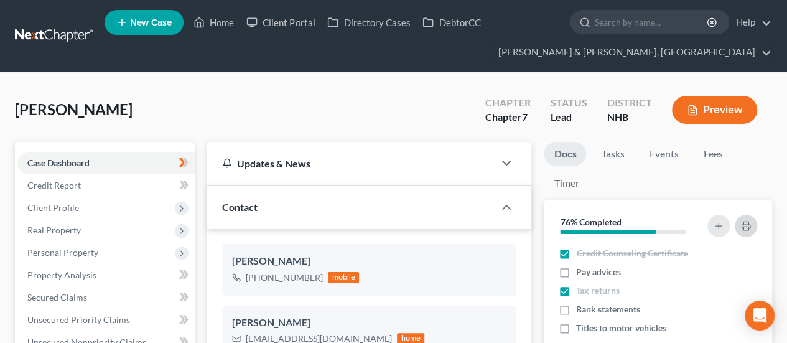
click at [745, 225] on icon "button" at bounding box center [746, 226] width 10 height 10
